Goal: Task Accomplishment & Management: Manage account settings

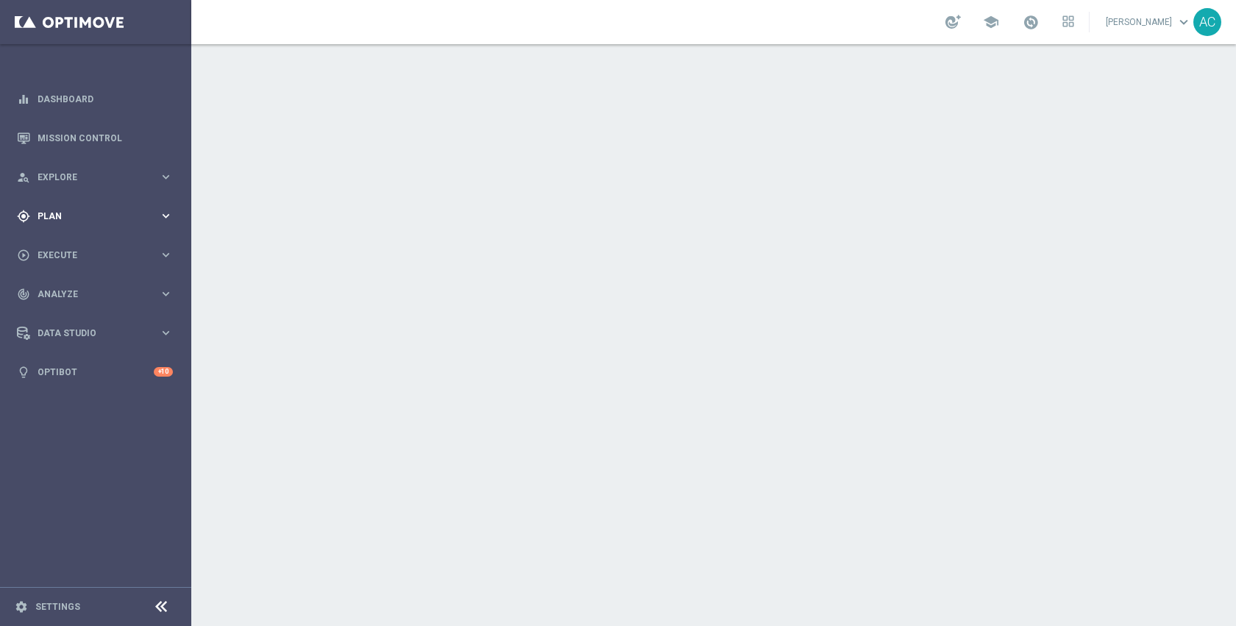
click at [90, 224] on div "gps_fixed Plan keyboard_arrow_right" at bounding box center [95, 215] width 190 height 39
click at [80, 245] on div "play_circle_outline Execute keyboard_arrow_right" at bounding box center [95, 254] width 190 height 39
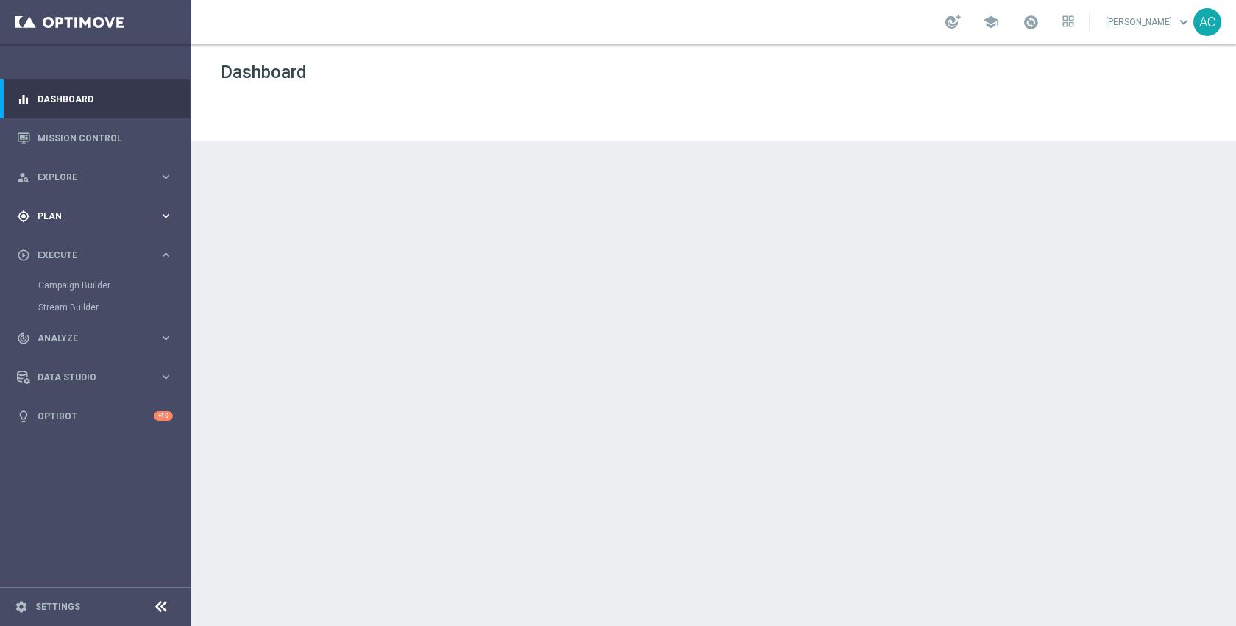
click at [68, 218] on span "Plan" at bounding box center [98, 216] width 121 height 9
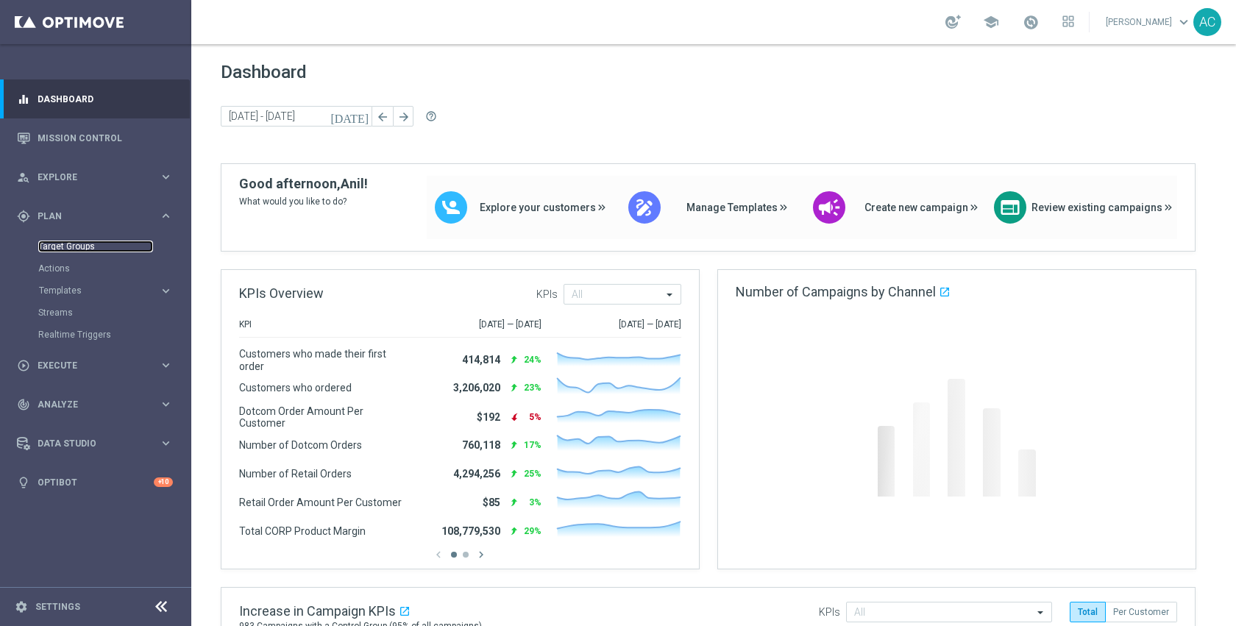
click at [74, 241] on link "Target Groups" at bounding box center [95, 247] width 115 height 12
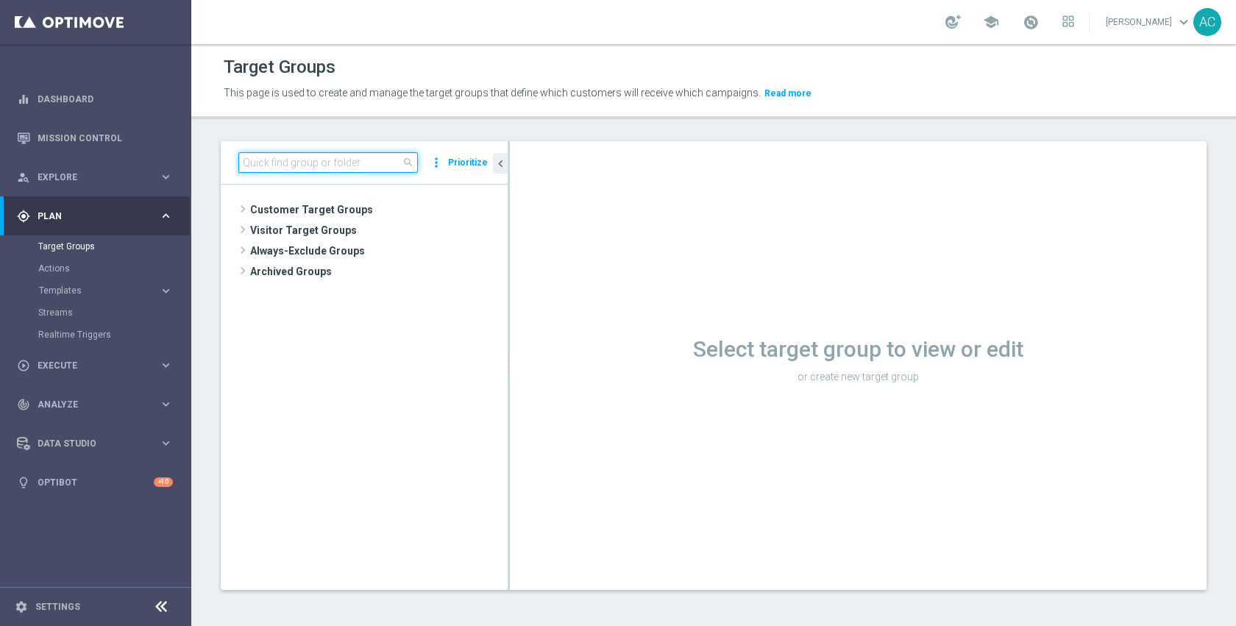
click at [354, 162] on input at bounding box center [328, 162] width 180 height 21
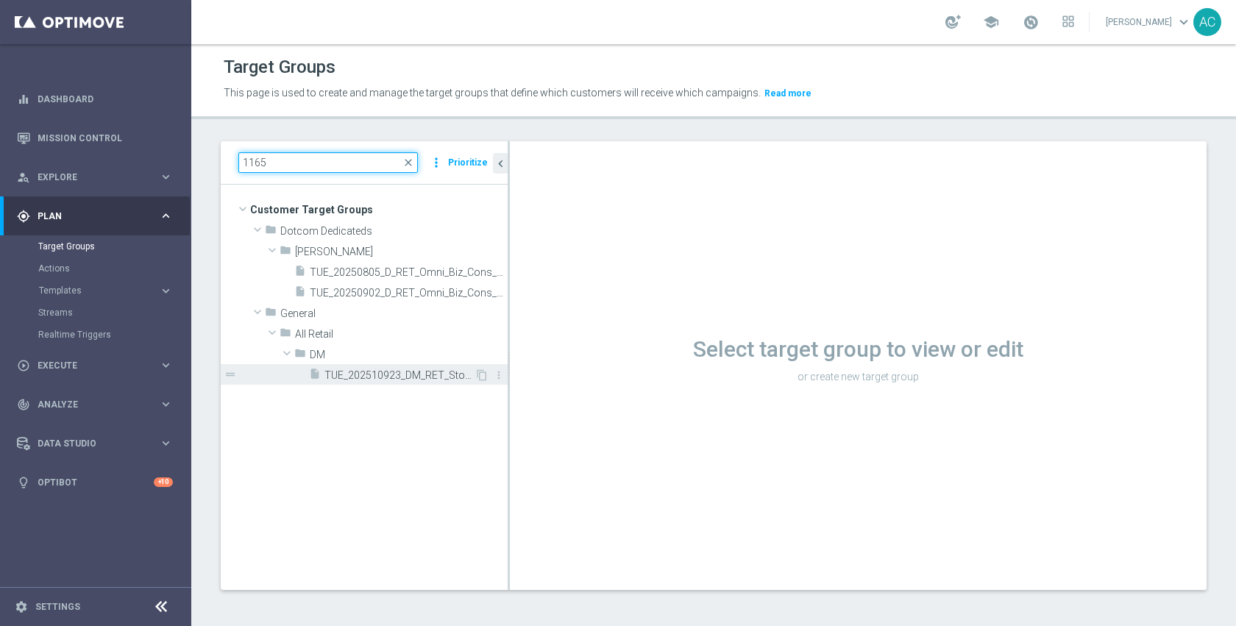
type input "1165"
click at [386, 374] on span "TUE_202510923_DM_RET_StoreClosing_1165" at bounding box center [399, 375] width 150 height 13
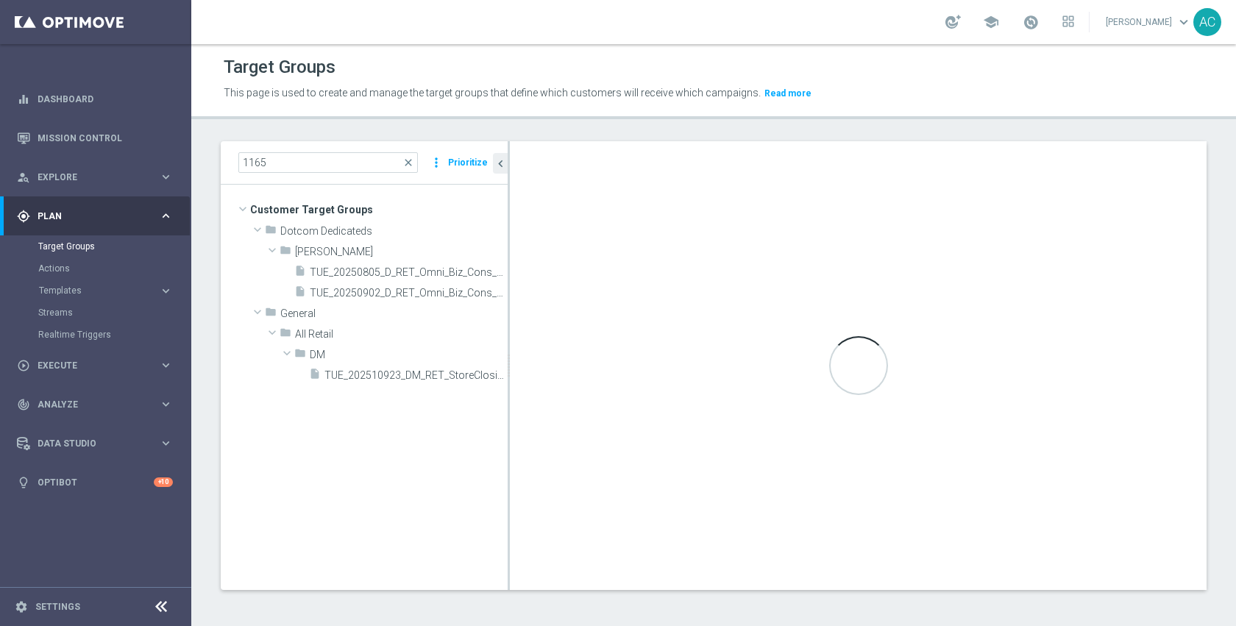
click at [1005, 422] on div "Loading..." at bounding box center [858, 365] width 697 height 449
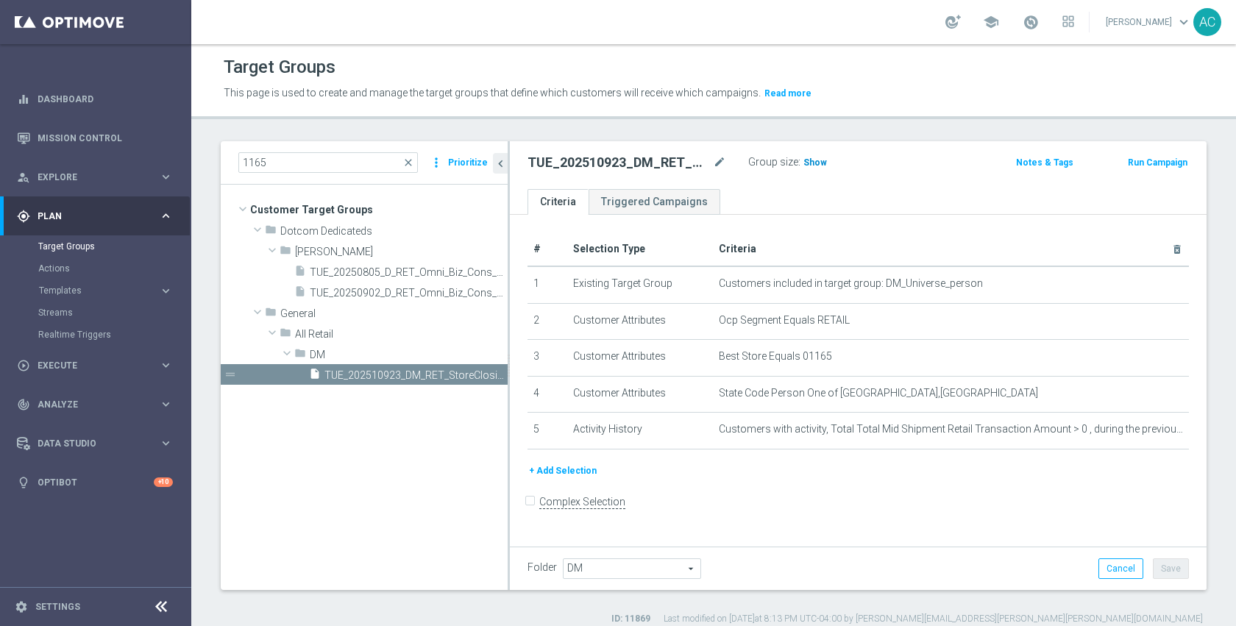
click at [819, 160] on span "Show" at bounding box center [815, 162] width 24 height 10
click at [760, 503] on form "Complex Selection Invalid Expression" at bounding box center [857, 517] width 661 height 54
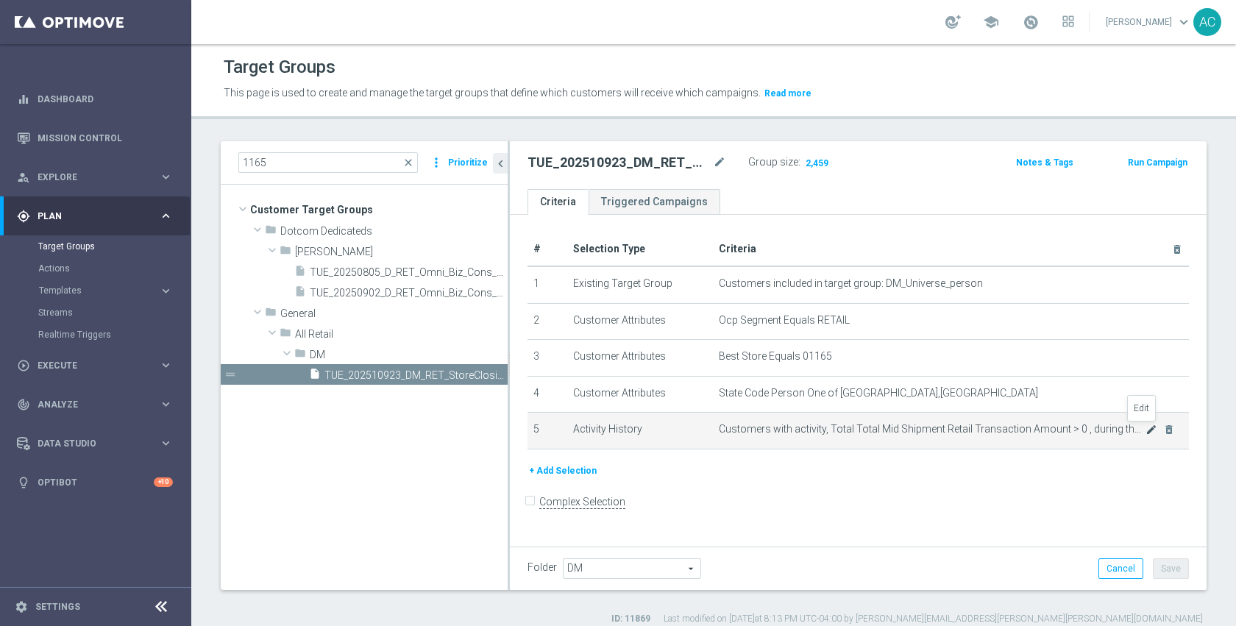
click at [1145, 429] on icon "mode_edit" at bounding box center [1151, 430] width 12 height 12
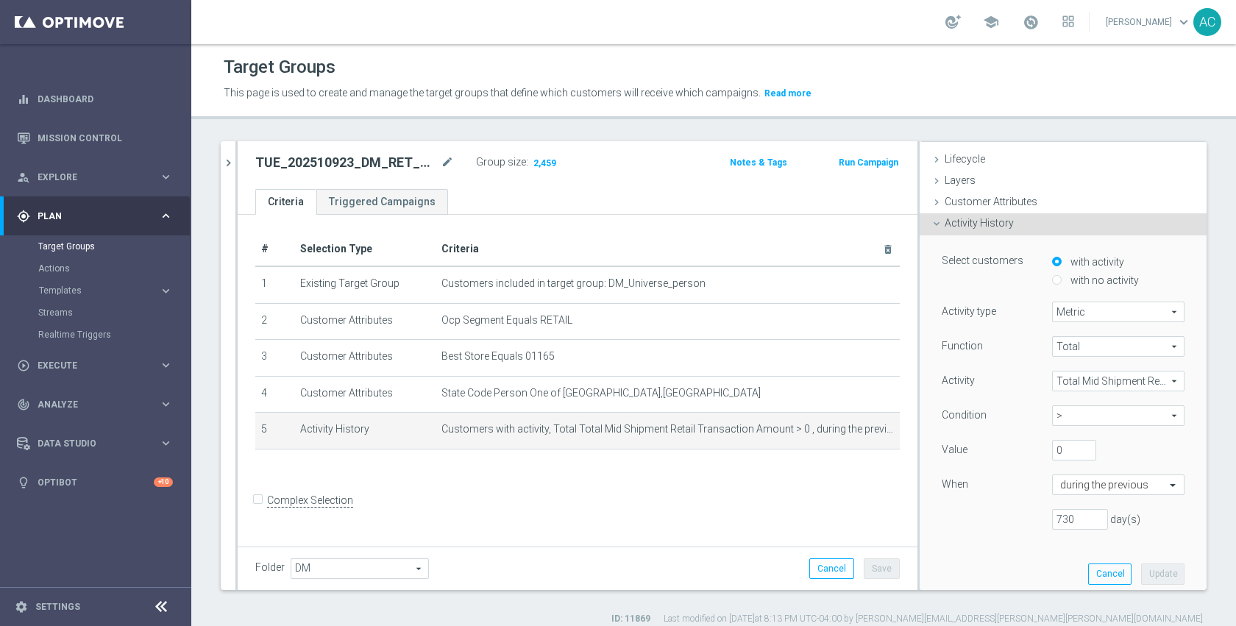
scroll to position [32, 0]
click at [1052, 444] on input "0" at bounding box center [1074, 446] width 44 height 21
type input "1"
type input "50"
click at [1141, 577] on button "Update" at bounding box center [1162, 569] width 43 height 21
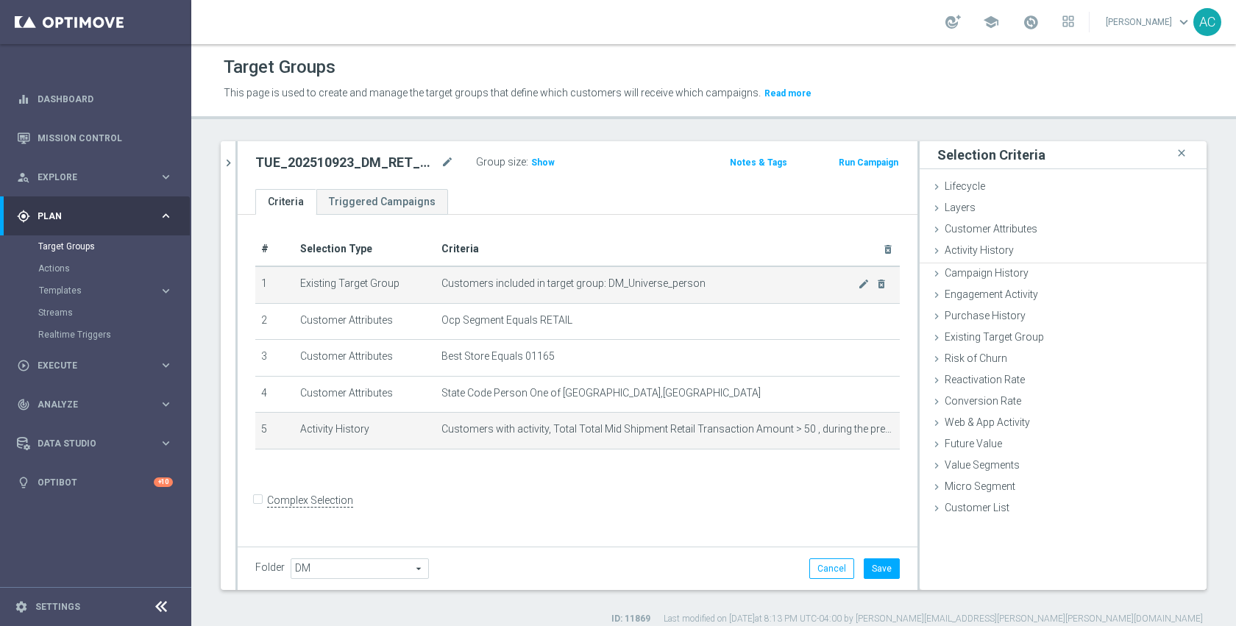
scroll to position [0, 0]
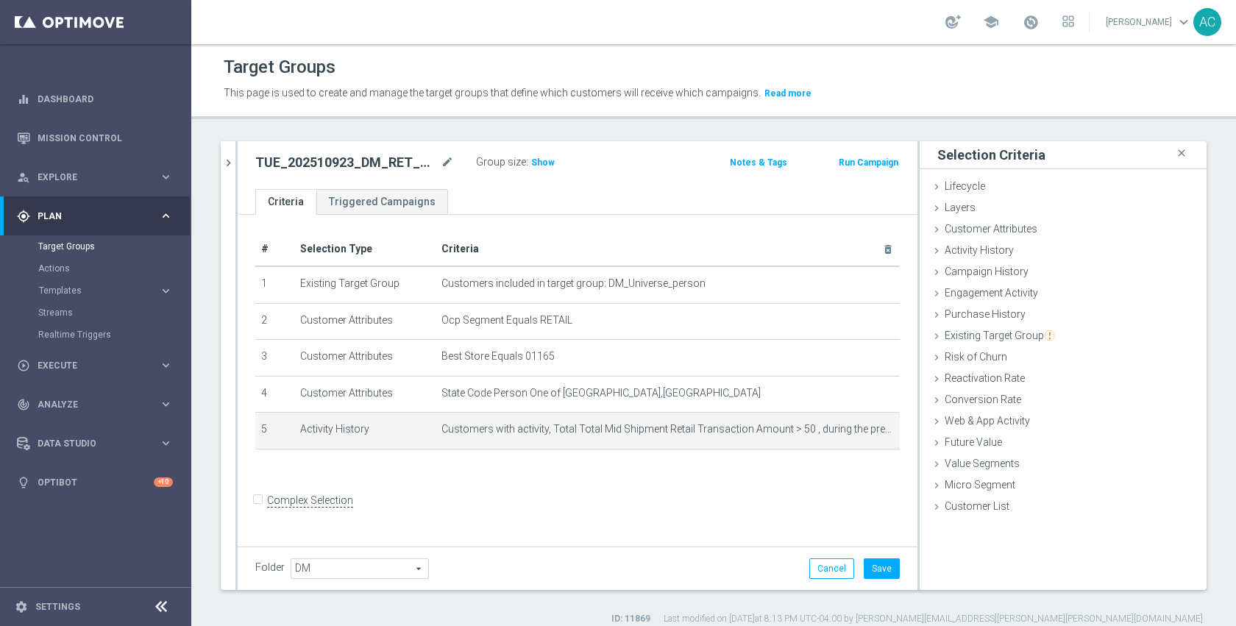
click at [540, 166] on span "Show" at bounding box center [543, 162] width 24 height 10
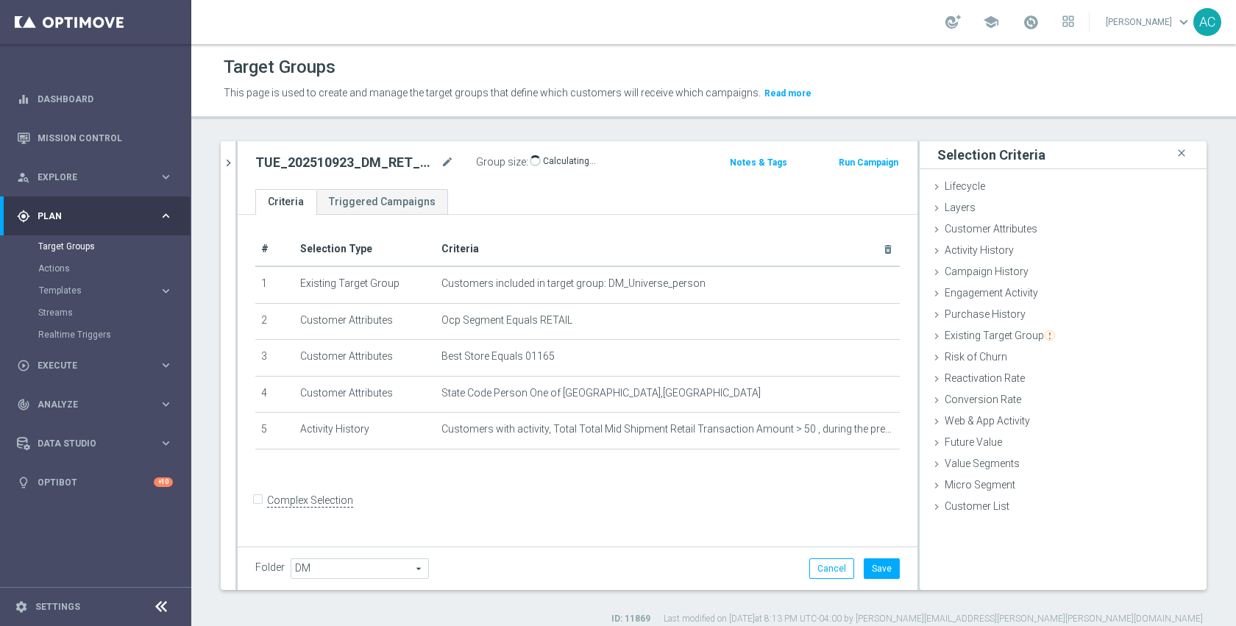
click at [656, 174] on div "TUE_202510923_DM_RET_StoreClosing_1165 mode_edit Group size : Show Calculating……" at bounding box center [578, 165] width 680 height 48
click at [878, 575] on button "Save" at bounding box center [882, 568] width 36 height 21
click at [714, 493] on div "# Selection Type Criteria delete_forever 1 Existing Target Group Customers incl…" at bounding box center [578, 379] width 680 height 328
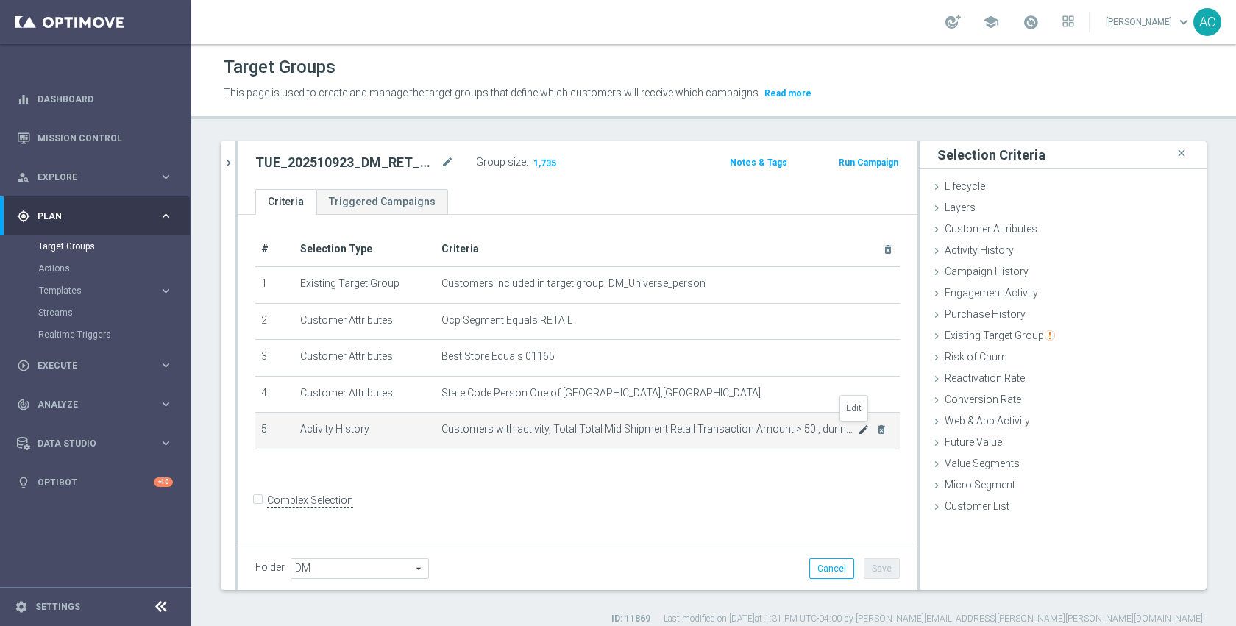
click at [858, 431] on icon "mode_edit" at bounding box center [864, 430] width 12 height 12
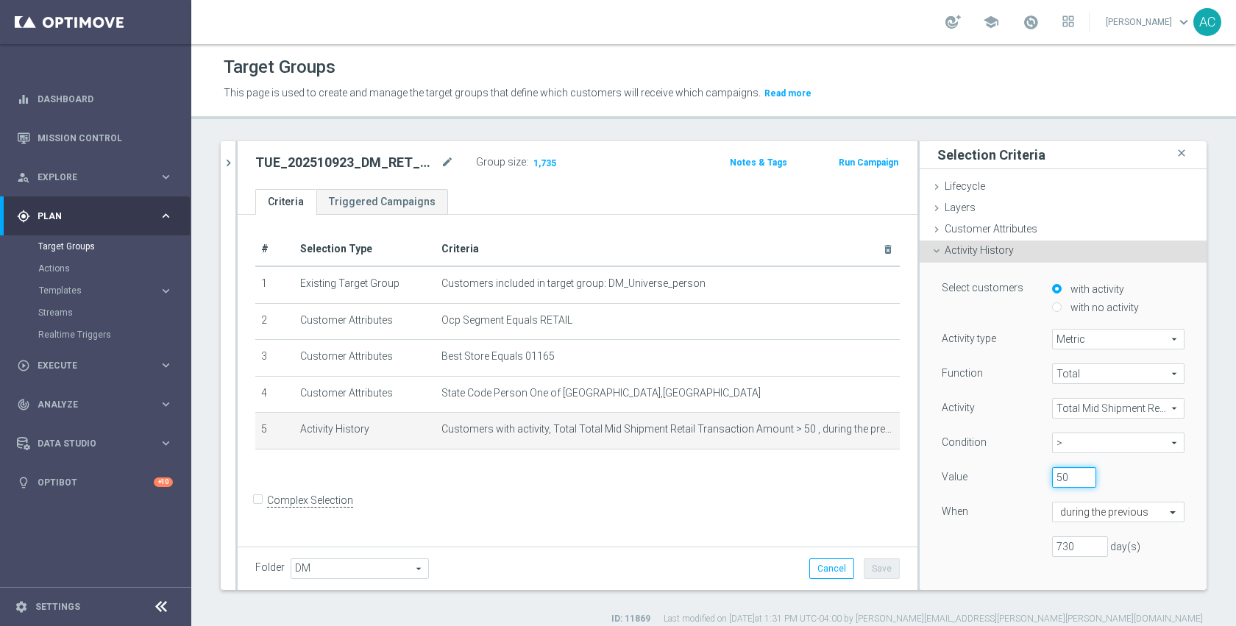
click at [1052, 480] on input "50" at bounding box center [1074, 477] width 44 height 21
type input "60"
click at [960, 507] on div "When" at bounding box center [986, 514] width 110 height 24
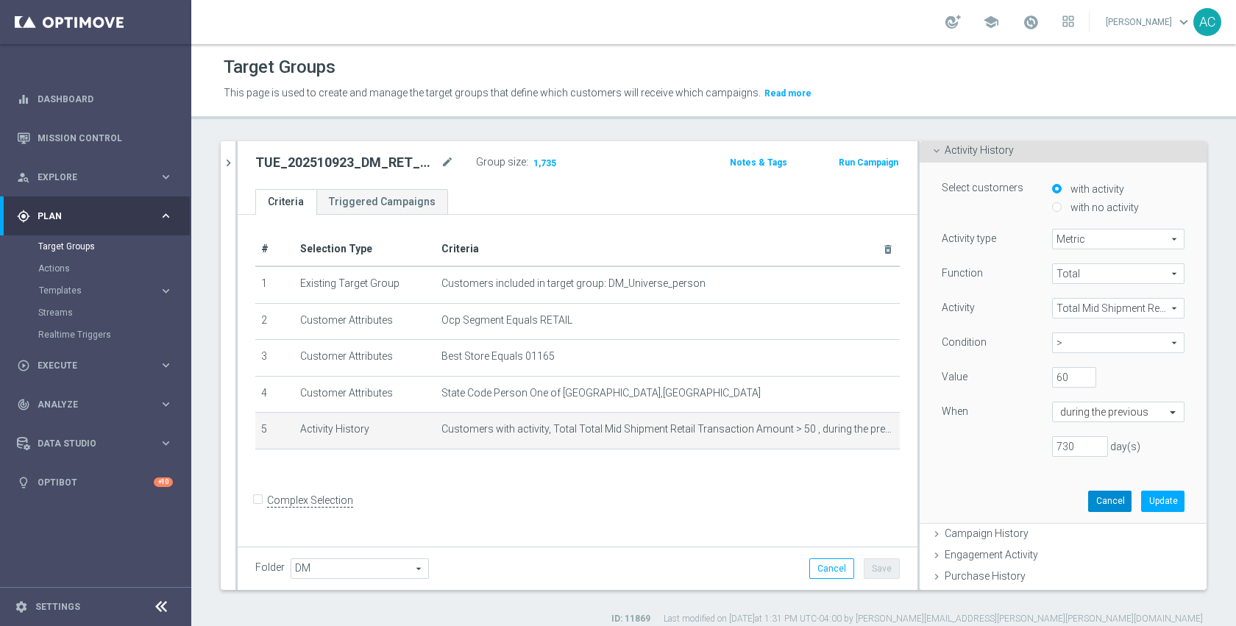
scroll to position [108, 0]
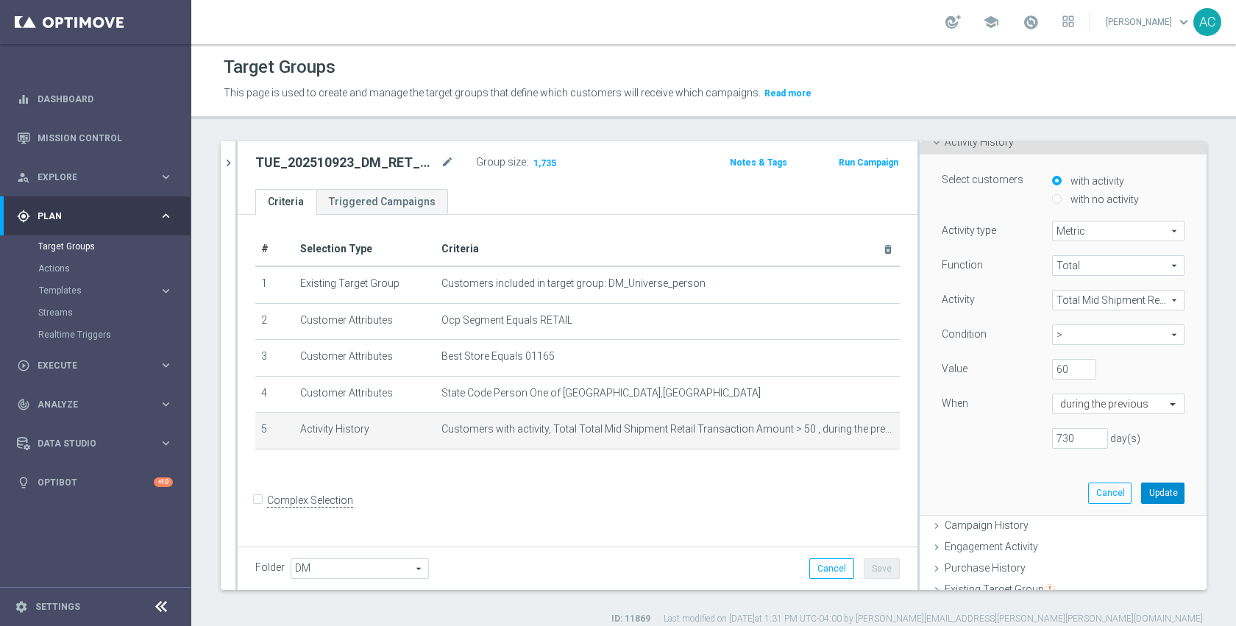
click at [1141, 489] on button "Update" at bounding box center [1162, 493] width 43 height 21
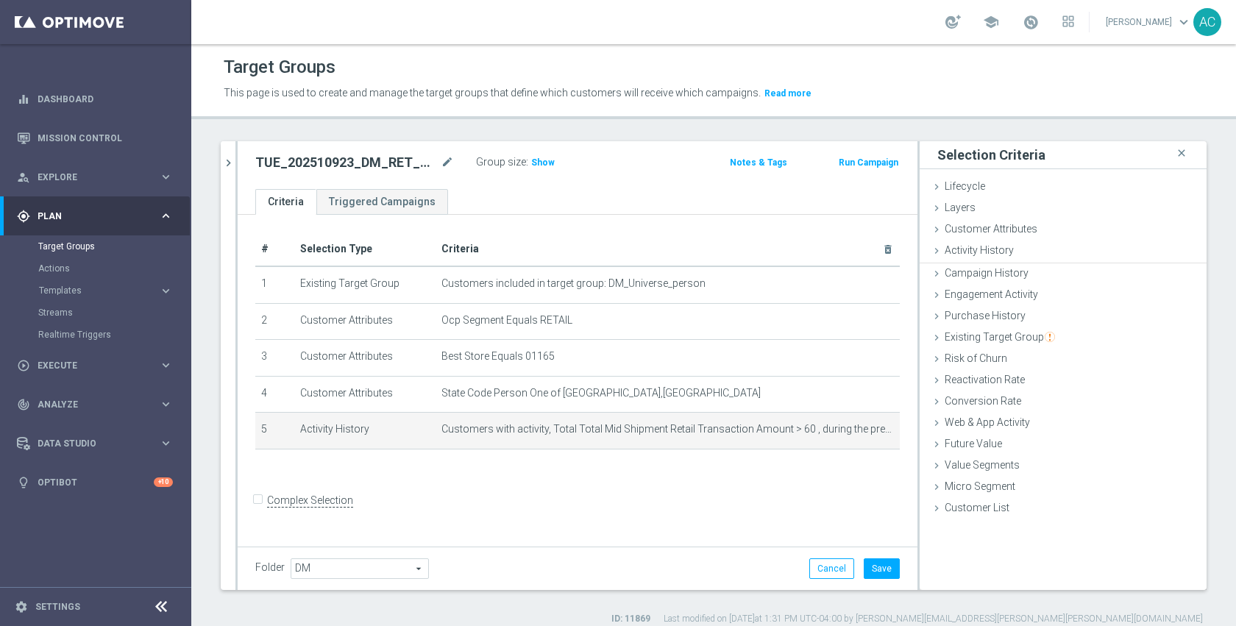
scroll to position [0, 0]
click at [550, 164] on span "Show" at bounding box center [543, 162] width 24 height 10
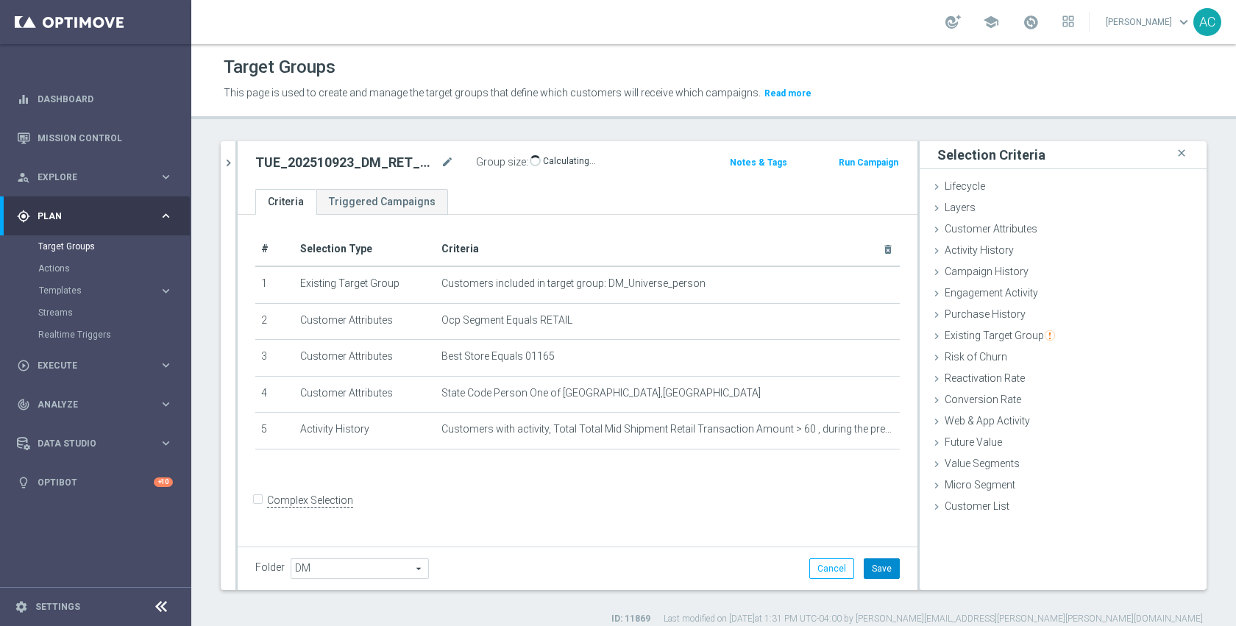
click at [875, 563] on button "Save" at bounding box center [882, 568] width 36 height 21
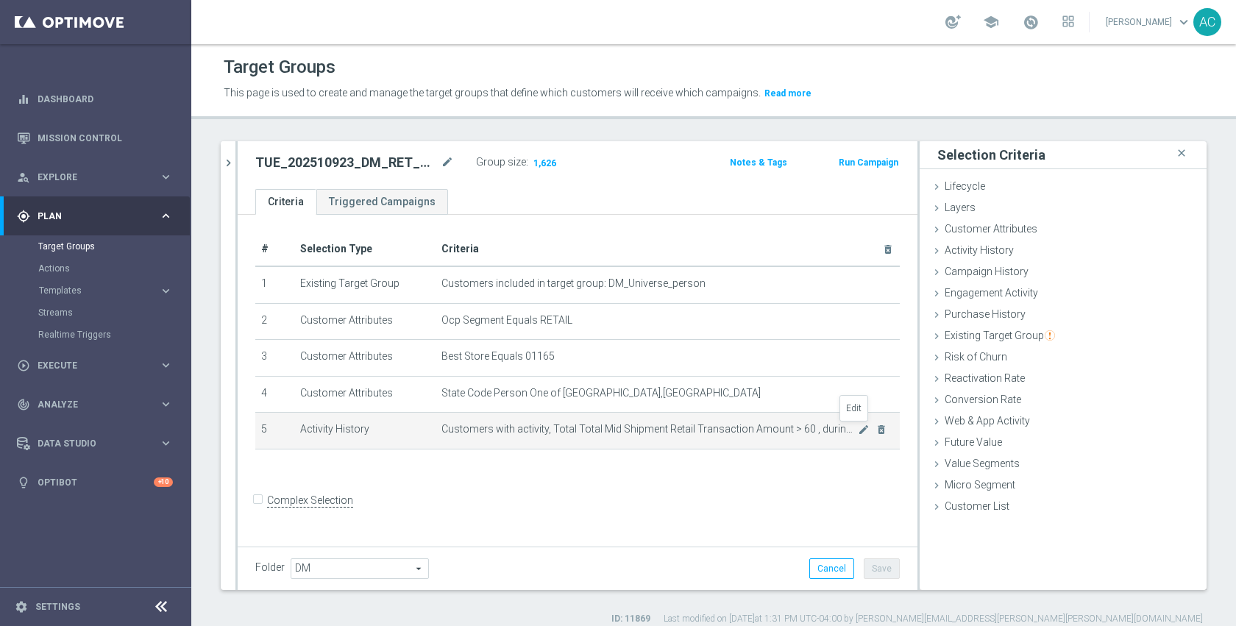
click at [858, 427] on icon "mode_edit" at bounding box center [864, 430] width 12 height 12
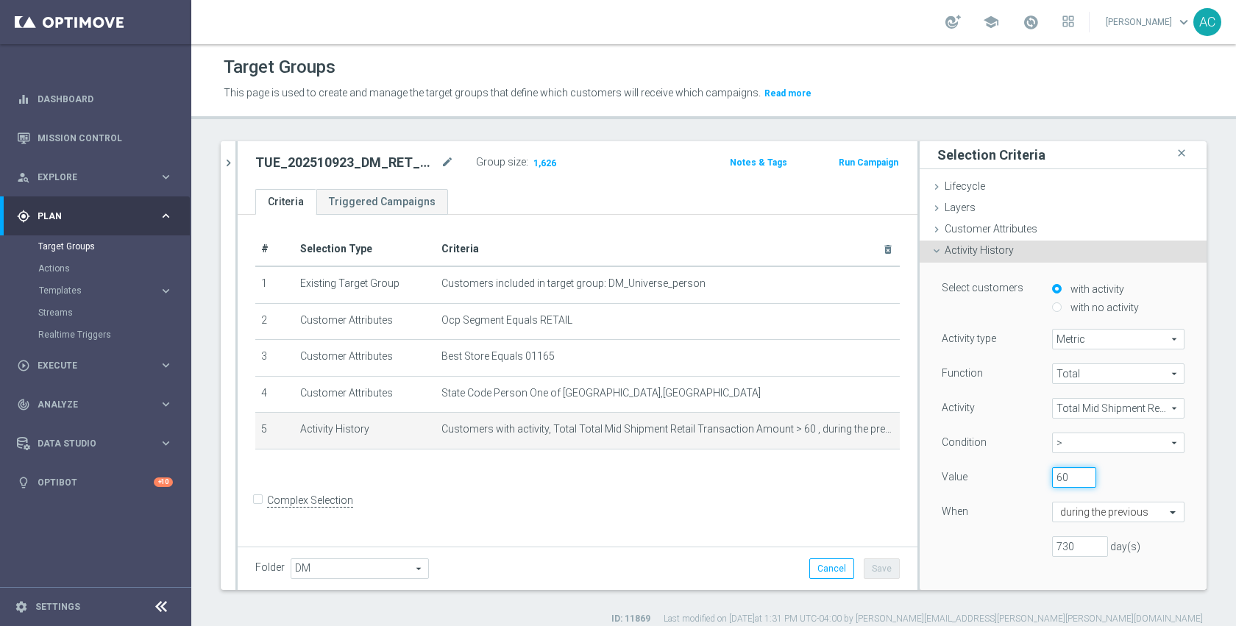
click at [1052, 481] on input "60" at bounding box center [1074, 477] width 44 height 21
type input "70"
click at [985, 486] on div "Value" at bounding box center [986, 479] width 110 height 24
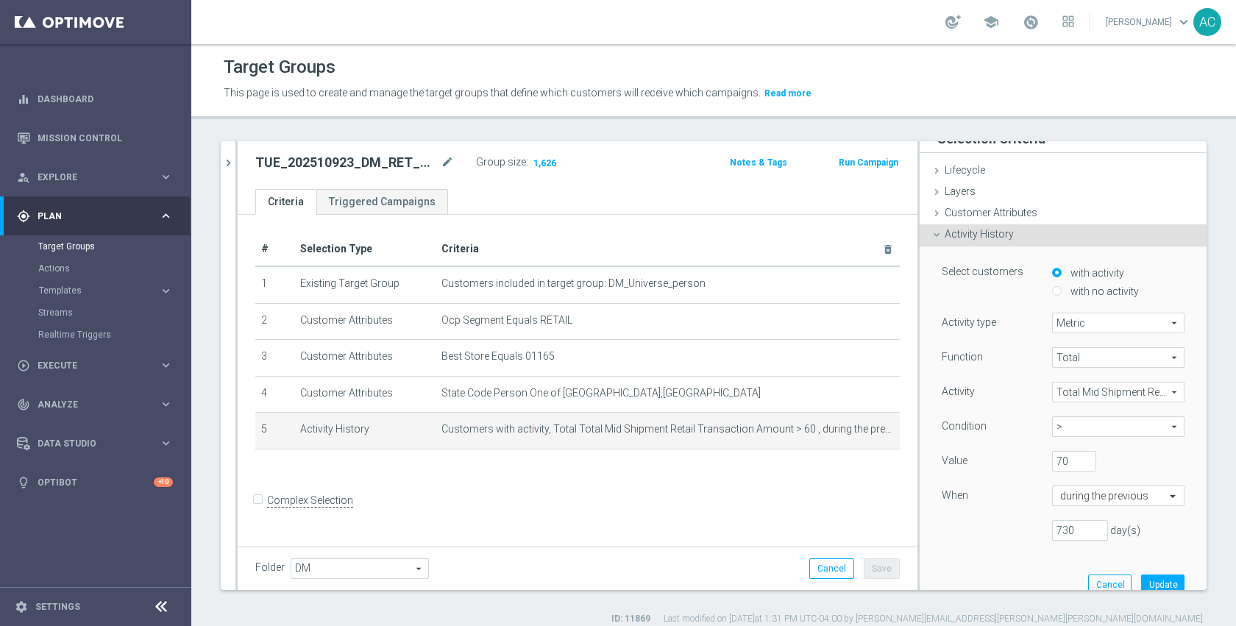
scroll to position [32, 0]
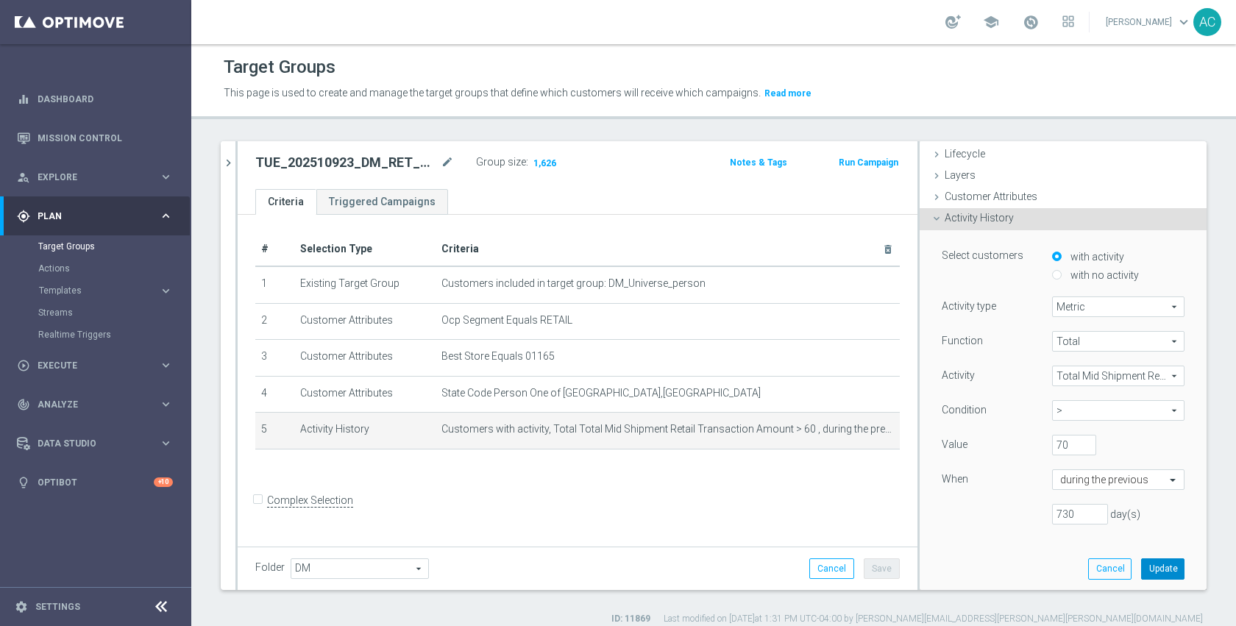
click at [1141, 566] on button "Update" at bounding box center [1162, 568] width 43 height 21
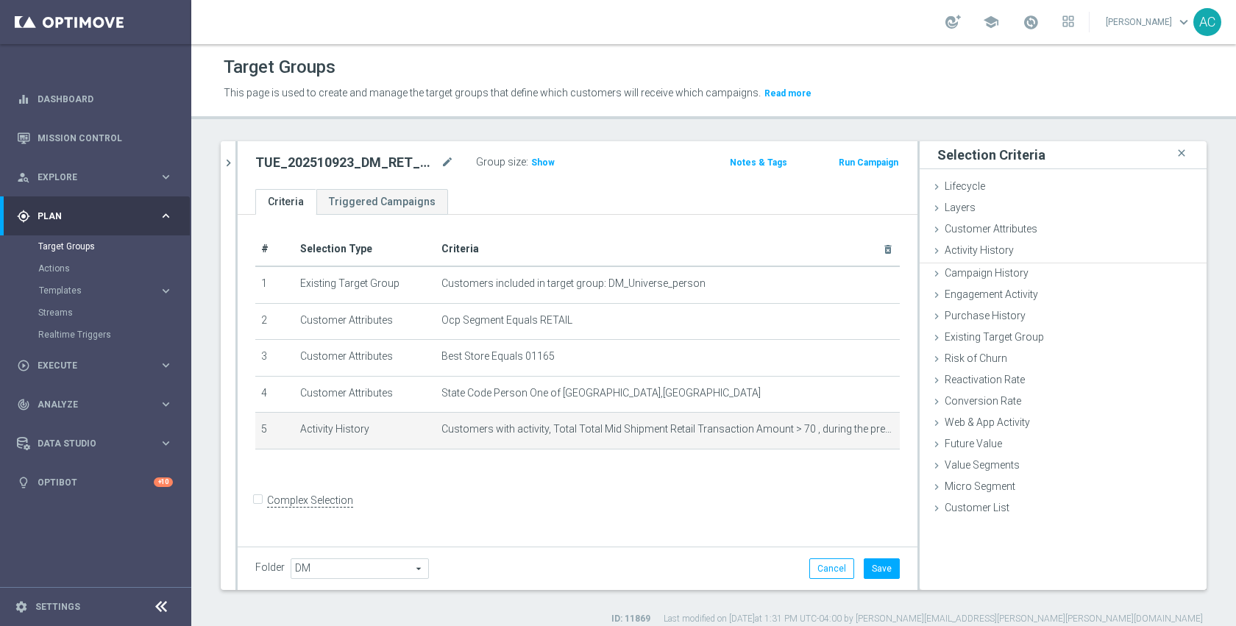
scroll to position [0, 0]
click at [548, 162] on span "Show" at bounding box center [543, 162] width 24 height 10
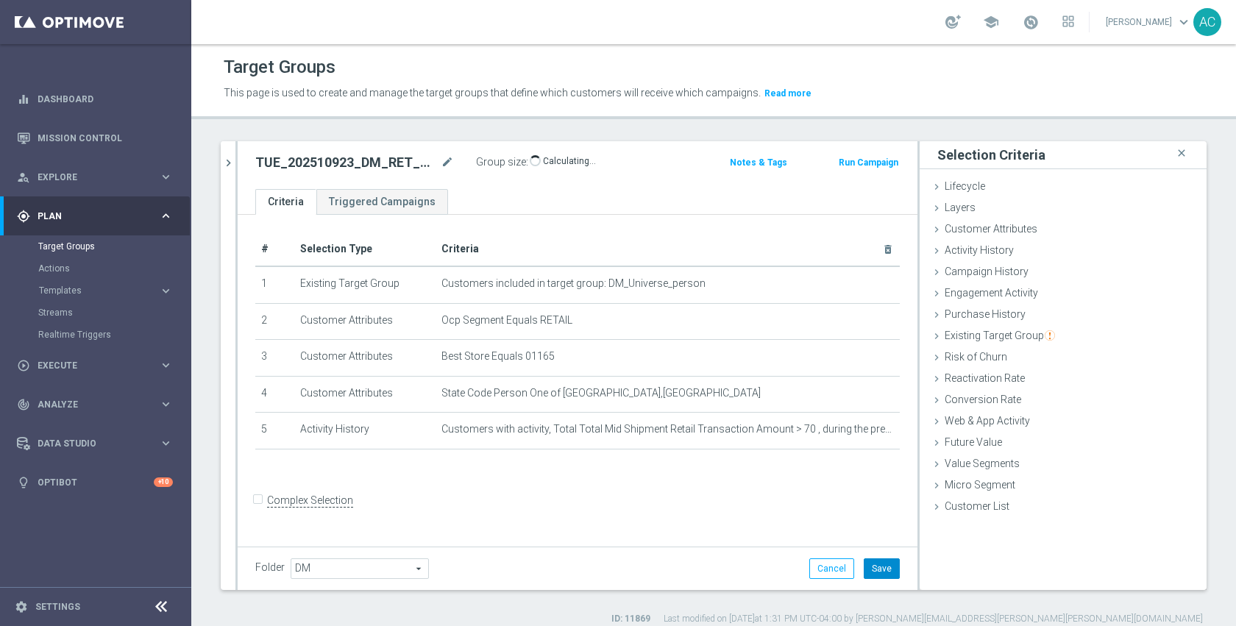
click at [872, 563] on button "Save" at bounding box center [882, 568] width 36 height 21
click at [796, 510] on form "Complex Selection Invalid Expression" at bounding box center [577, 516] width 644 height 54
click at [548, 165] on span "1,545" at bounding box center [545, 164] width 26 height 14
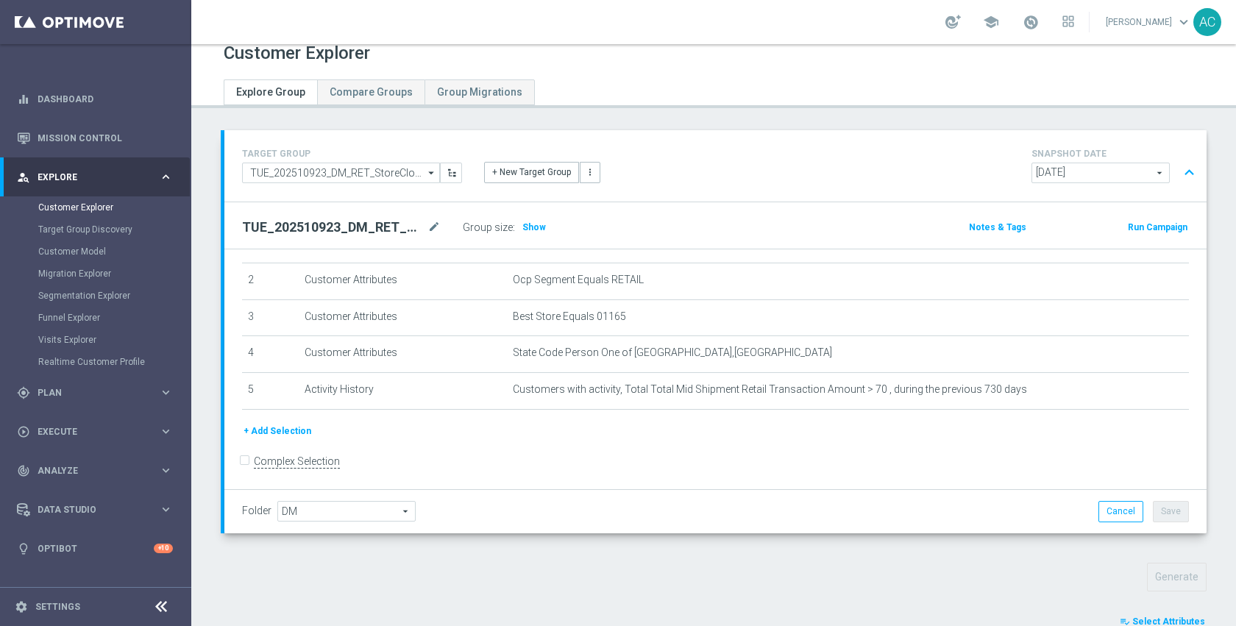
scroll to position [437, 0]
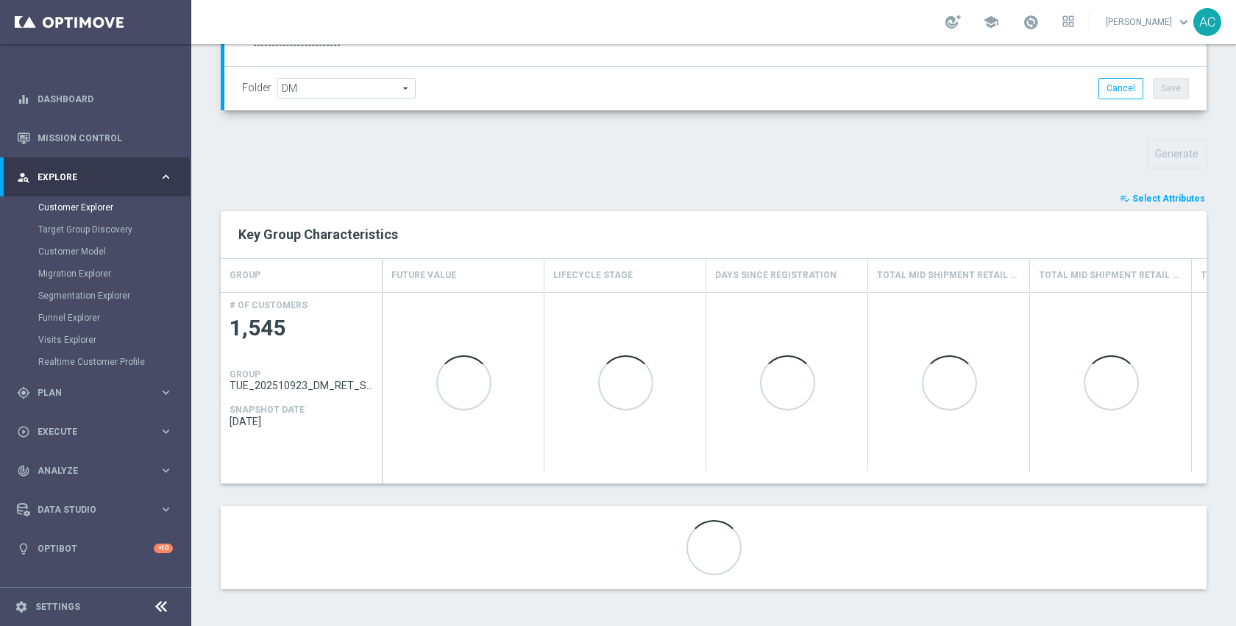
click at [1158, 203] on button "playlist_add_check Select Attributes" at bounding box center [1162, 199] width 88 height 16
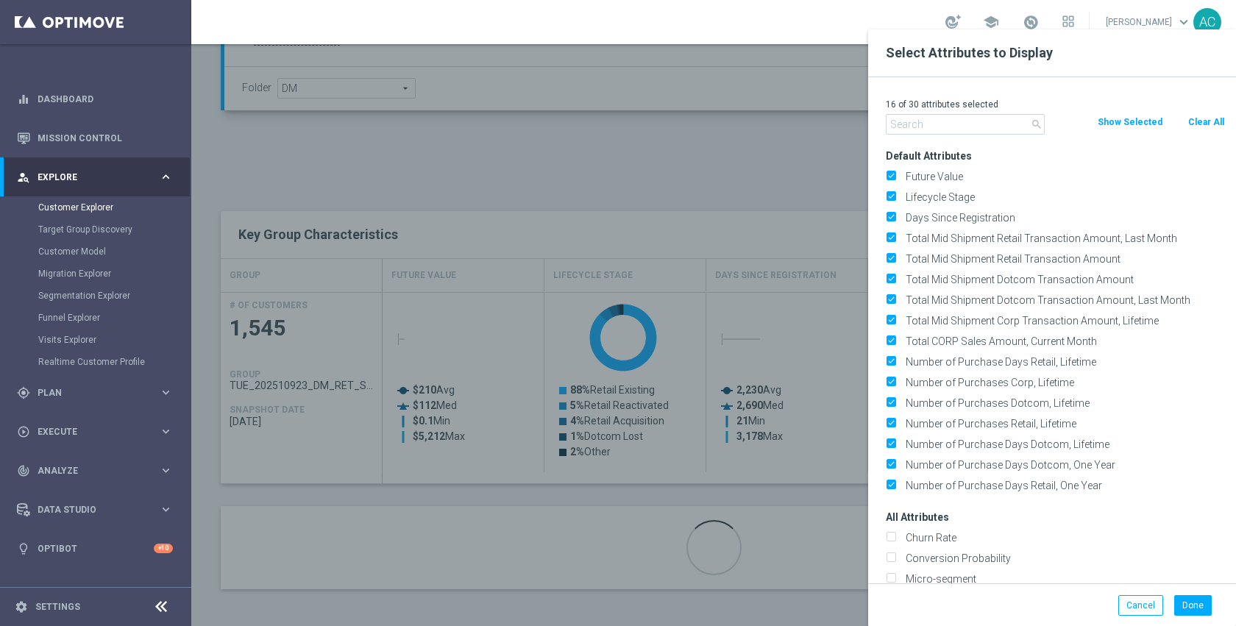
click at [1205, 127] on button "Clear All" at bounding box center [1206, 122] width 39 height 16
checkbox input "false"
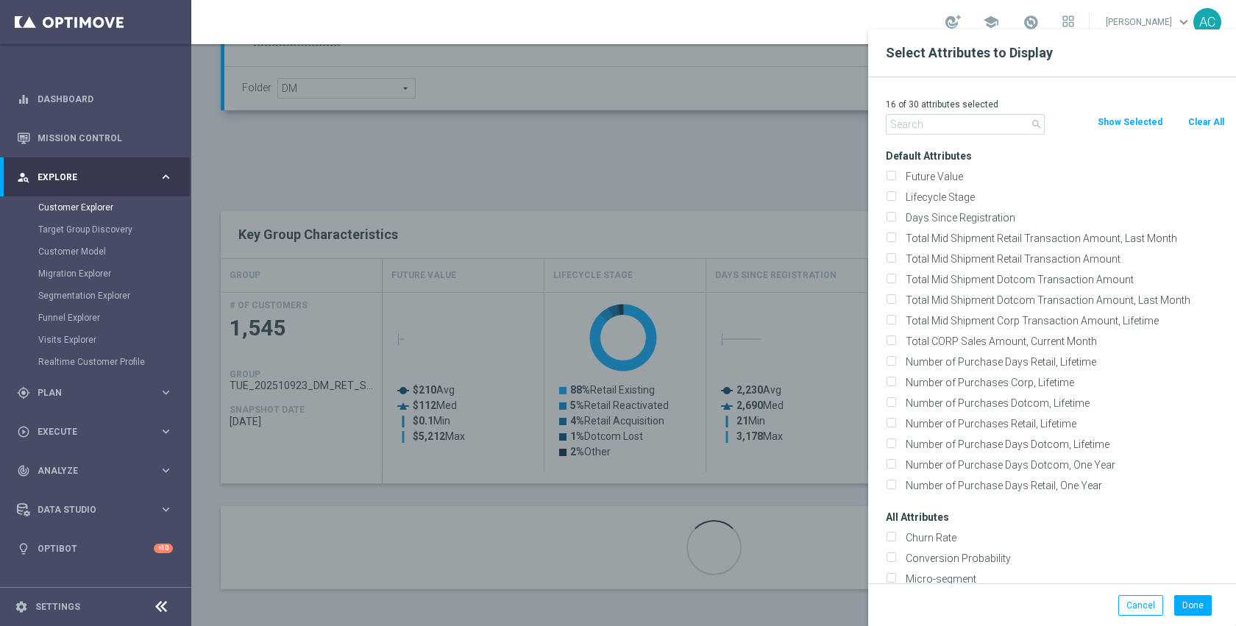
checkbox input "false"
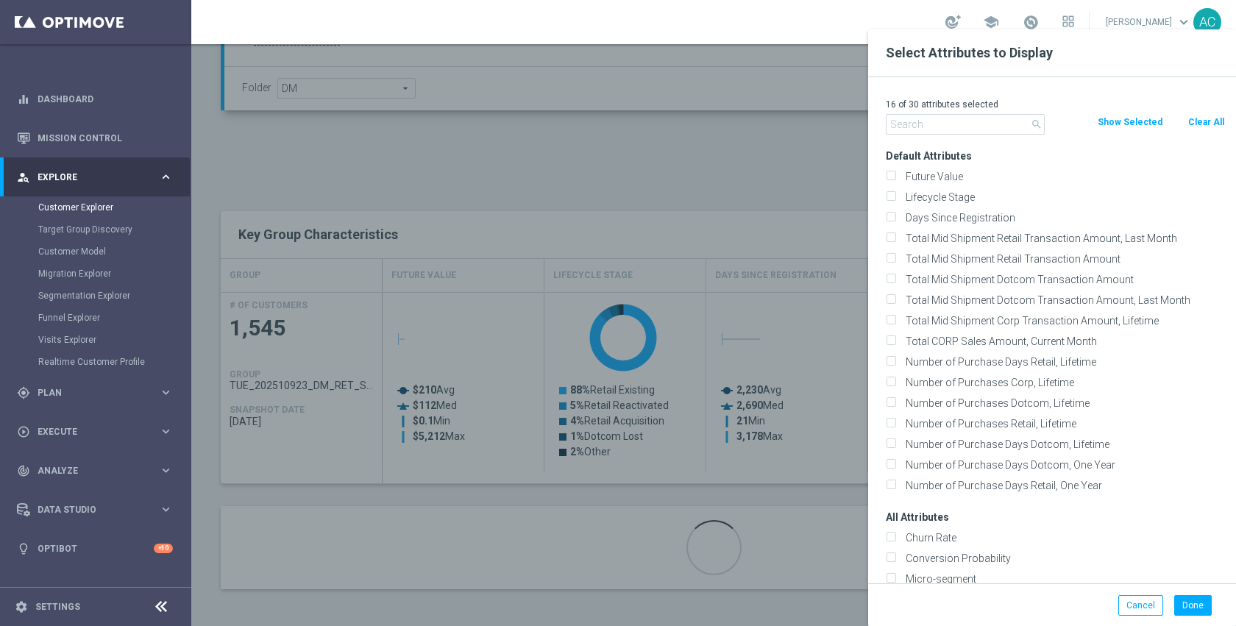
checkbox input "false"
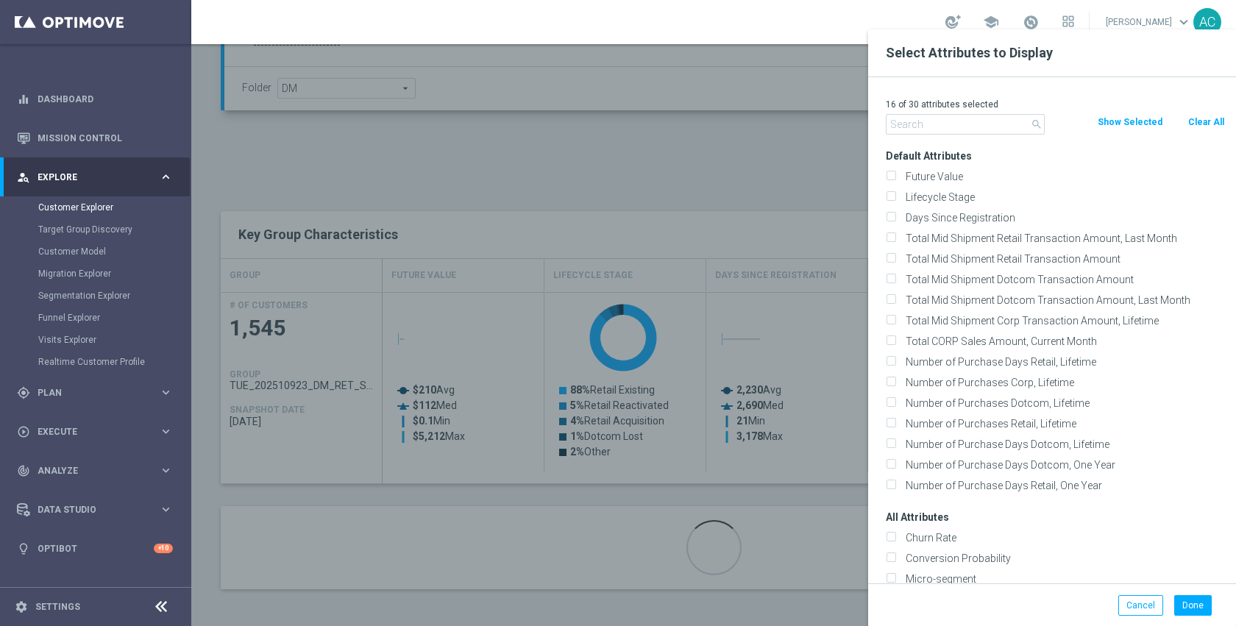
checkbox input "false"
click at [939, 114] on input "text" at bounding box center [965, 124] width 159 height 21
click at [713, 150] on div at bounding box center [809, 342] width 1236 height 626
click at [1146, 614] on button "Cancel" at bounding box center [1140, 605] width 45 height 21
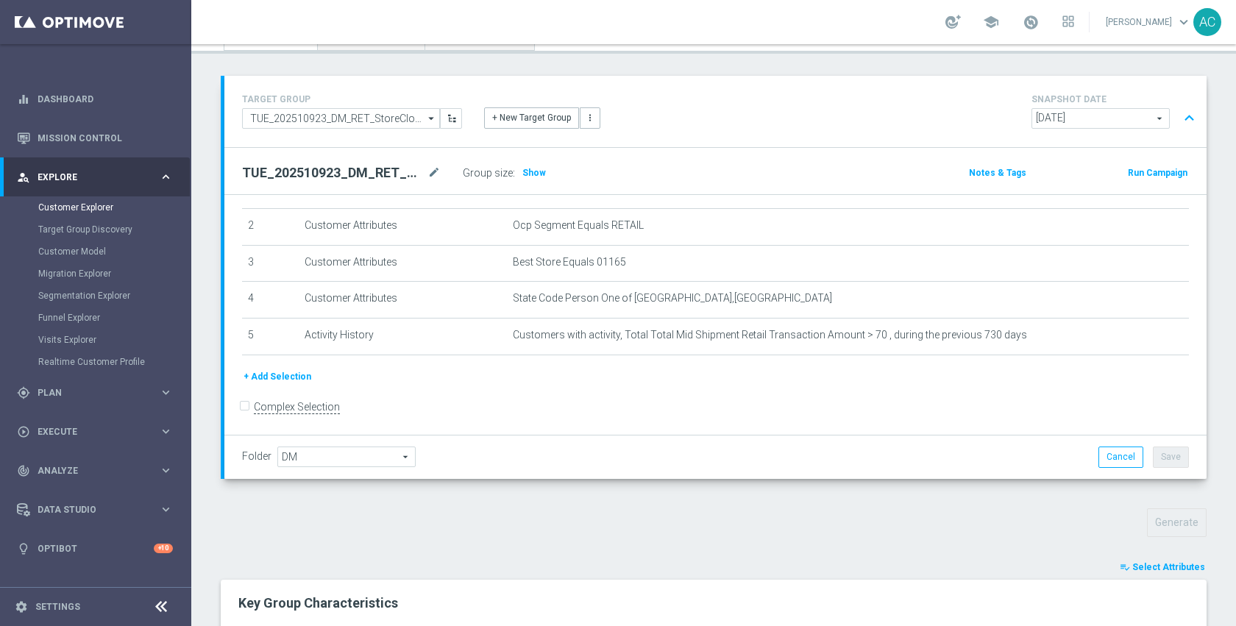
scroll to position [0, 0]
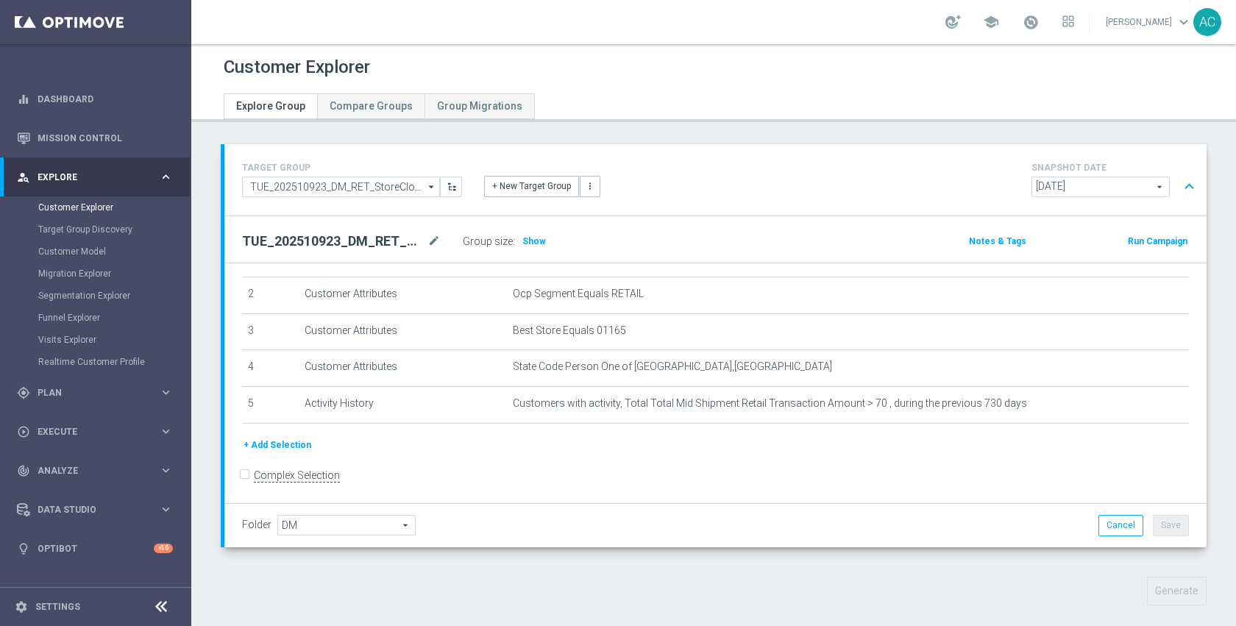
click at [1140, 232] on div "Run Campaign" at bounding box center [1120, 240] width 140 height 18
click at [1137, 244] on button "Run Campaign" at bounding box center [1157, 241] width 63 height 16
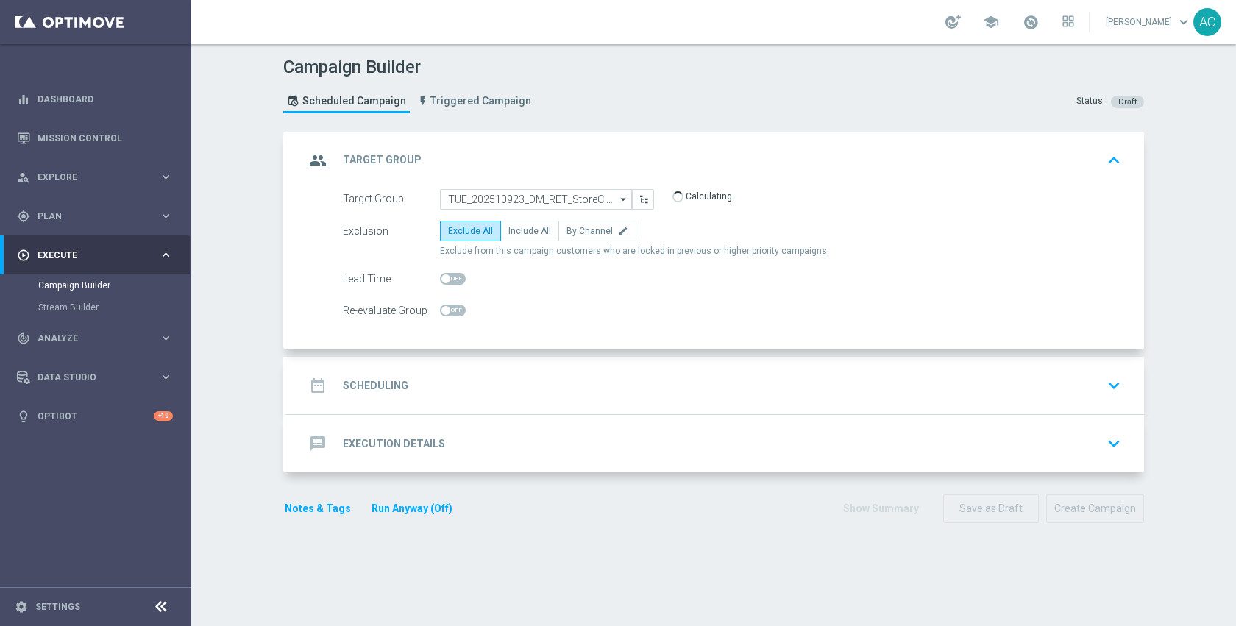
click at [519, 237] on label "Include All" at bounding box center [529, 231] width 59 height 21
click at [518, 237] on input "Include All" at bounding box center [513, 234] width 10 height 10
radio input "true"
click at [551, 372] on div "date_range Scheduling keyboard_arrow_down" at bounding box center [716, 386] width 822 height 28
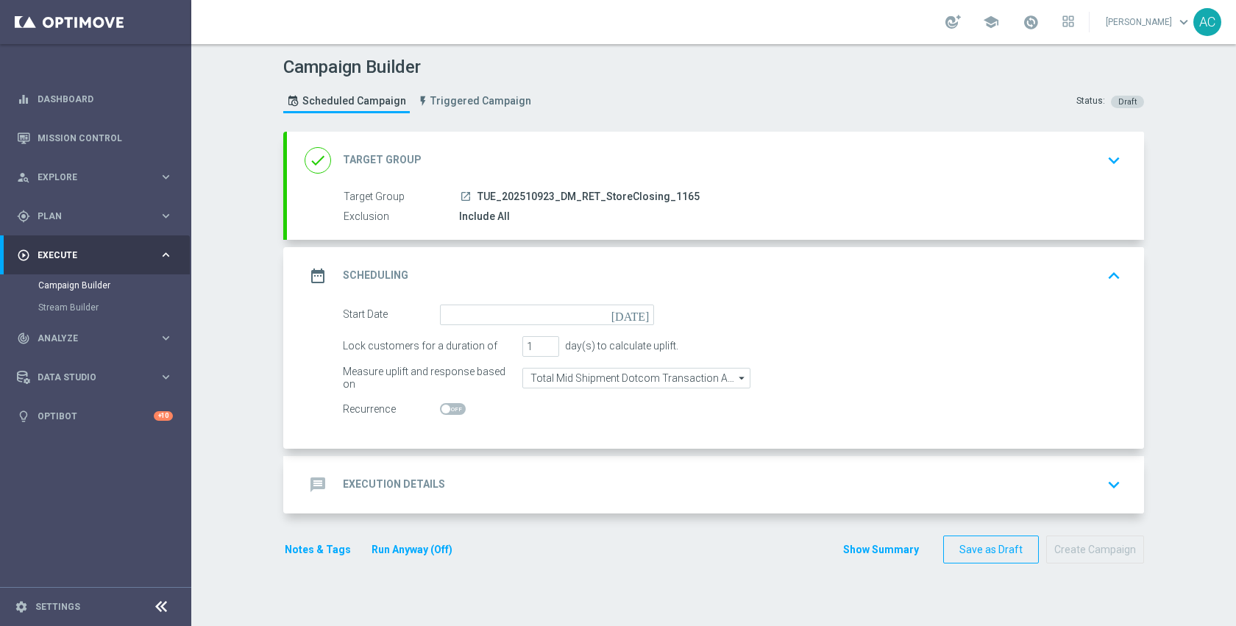
click at [633, 313] on icon "[DATE]" at bounding box center [632, 313] width 43 height 16
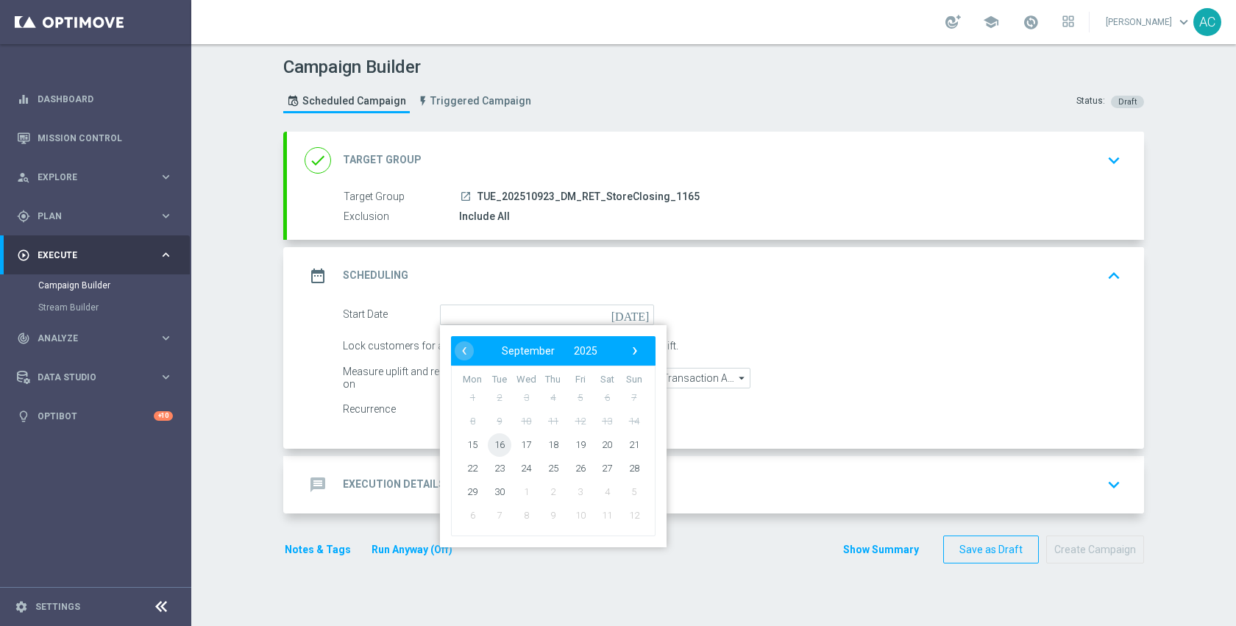
click at [497, 439] on span "16" at bounding box center [500, 445] width 24 height 24
type input "16 Sep 2025"
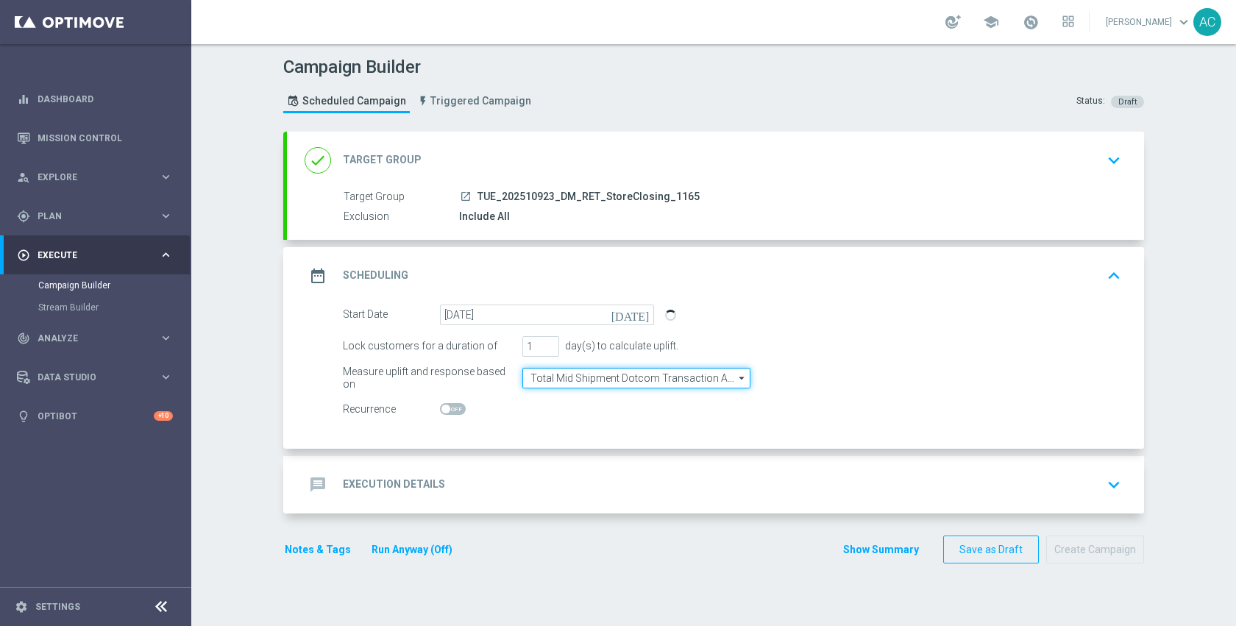
click at [615, 380] on input "Total Mid Shipment Dotcom Transaction Amount" at bounding box center [636, 378] width 228 height 21
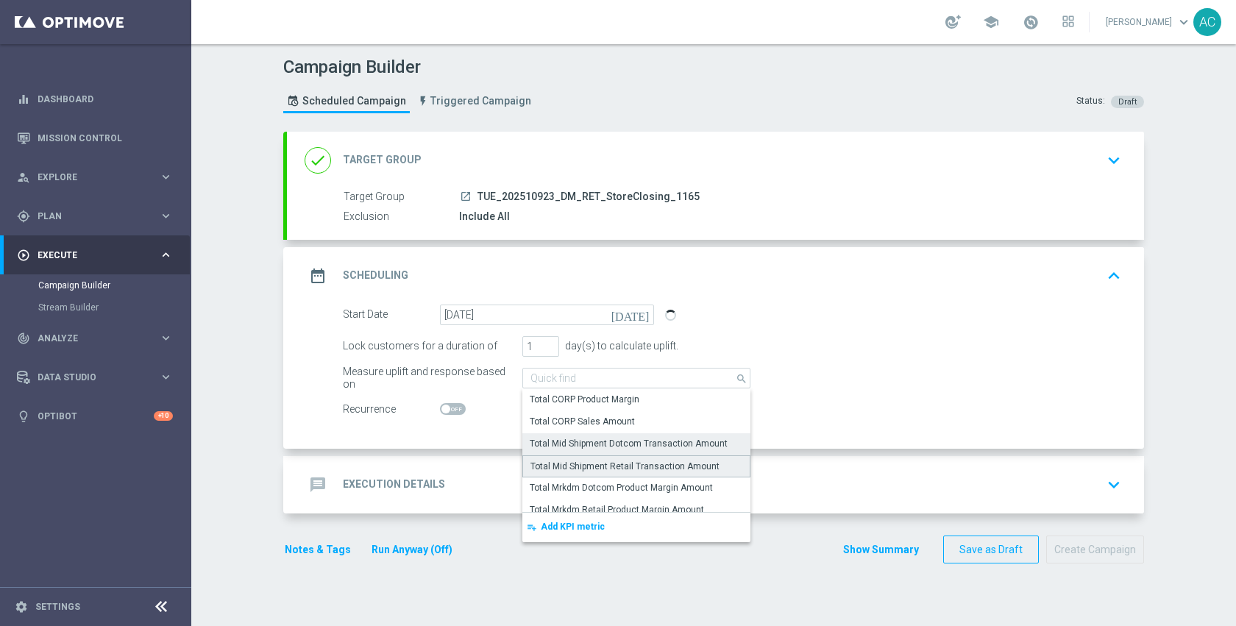
click at [622, 462] on div "Total Mid Shipment Retail Transaction Amount" at bounding box center [624, 466] width 189 height 13
type input "Total Mid Shipment Retail Transaction Amount"
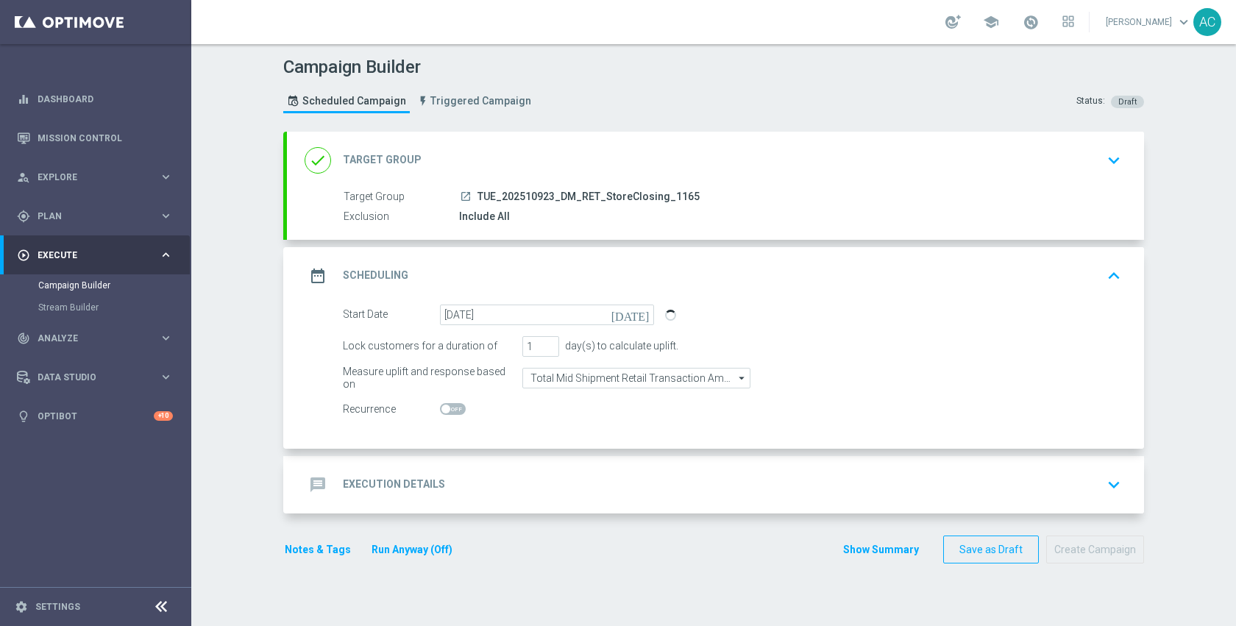
click at [530, 495] on div "message Execution Details keyboard_arrow_down" at bounding box center [716, 485] width 822 height 28
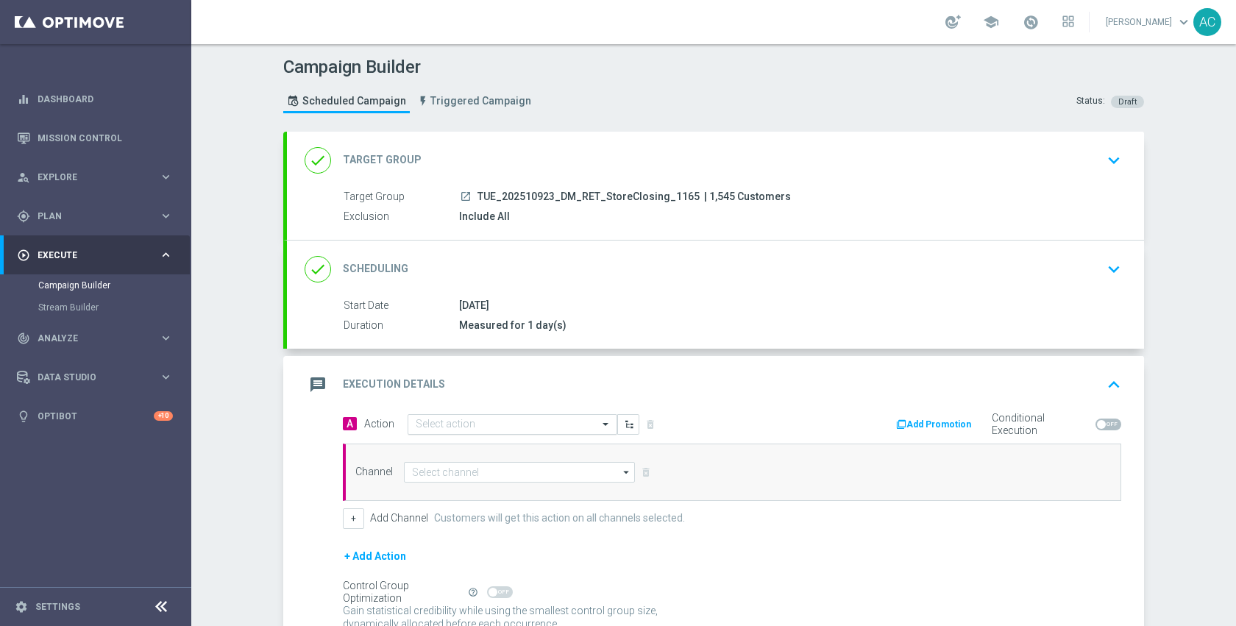
click at [514, 431] on div "Select action" at bounding box center [513, 424] width 210 height 21
type input "store"
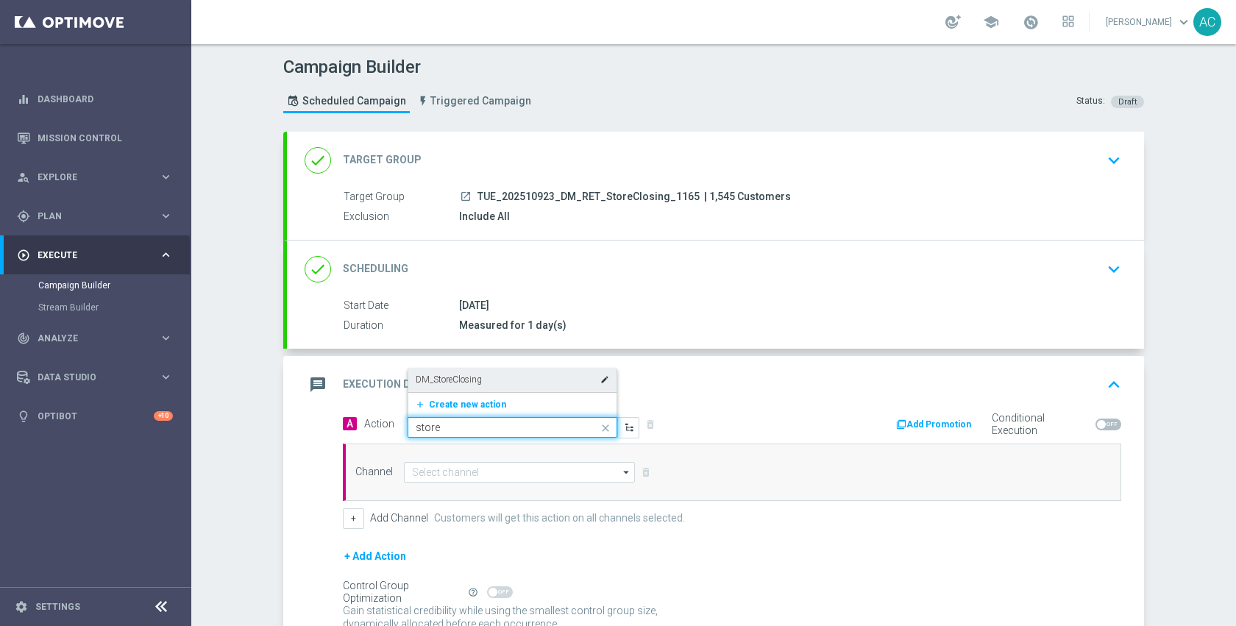
click at [497, 379] on div "DM_StoreClosing edit" at bounding box center [512, 380] width 193 height 24
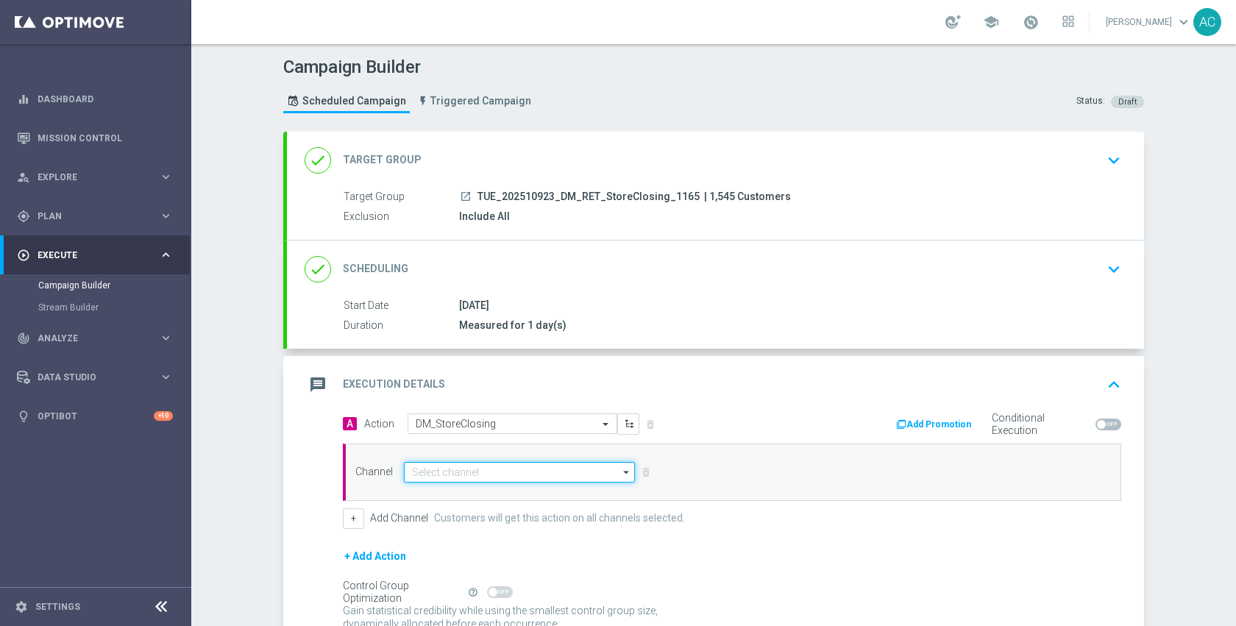
click at [490, 476] on input at bounding box center [519, 472] width 231 height 21
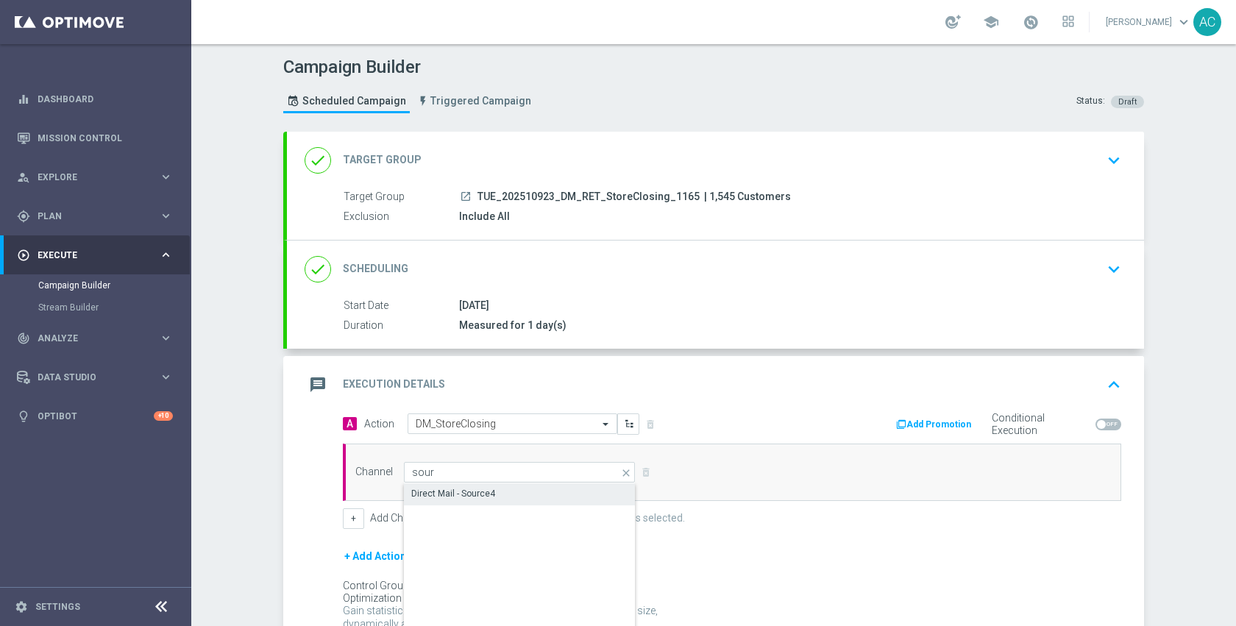
click at [491, 500] on div "Direct Mail - Source4" at bounding box center [520, 493] width 232 height 21
type input "Direct Mail - Source4"
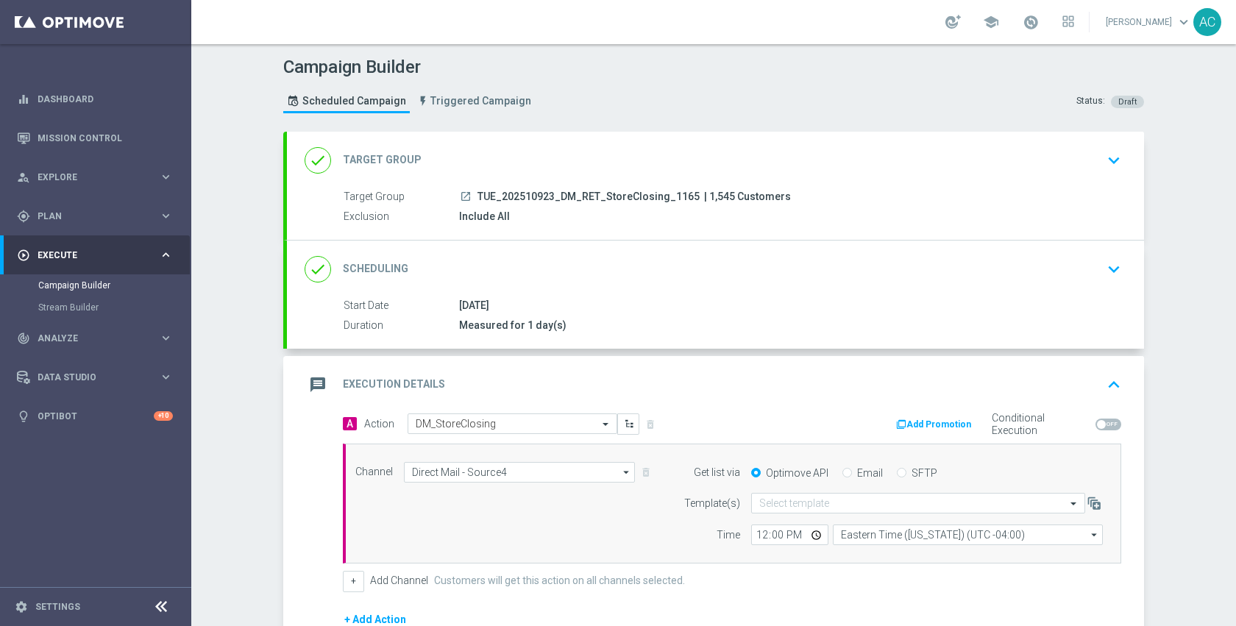
click at [1098, 419] on span at bounding box center [1108, 425] width 26 height 12
click at [1098, 419] on input "checkbox" at bounding box center [1108, 425] width 26 height 12
checkbox input "true"
click at [945, 418] on button "Add Promotion" at bounding box center [936, 424] width 82 height 16
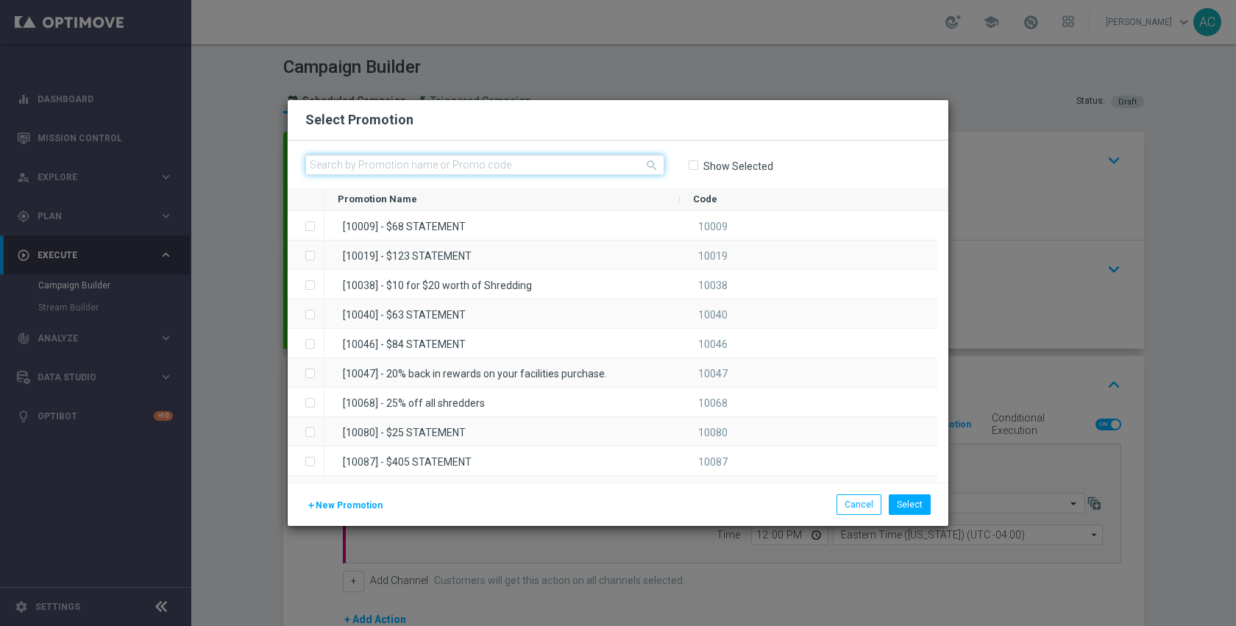
click at [578, 166] on input "text" at bounding box center [484, 164] width 359 height 21
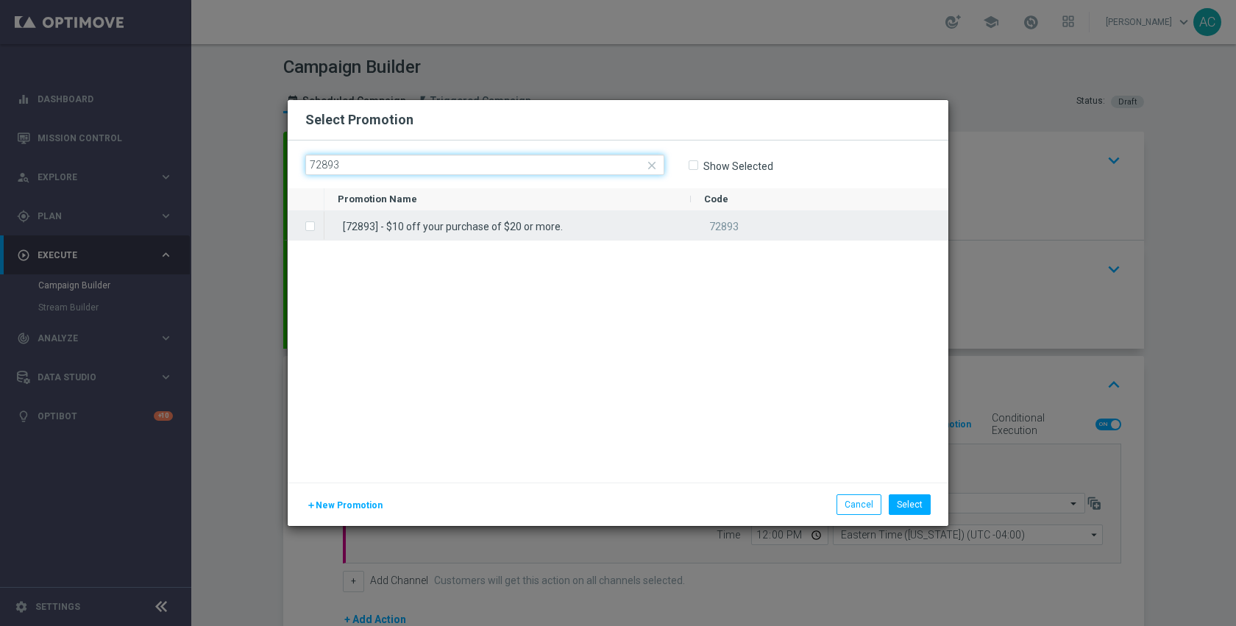
type input "72893"
click at [591, 218] on div "[72893] - $10 off your purchase of $20 or more." at bounding box center [507, 225] width 366 height 29
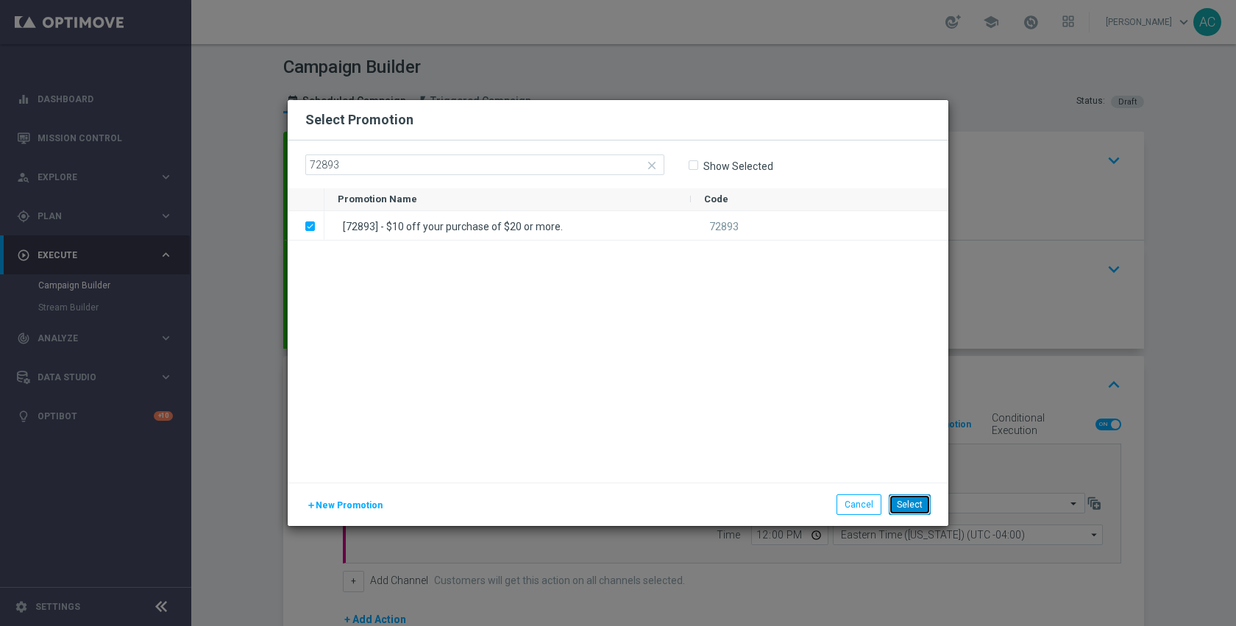
click at [911, 501] on button "Select" at bounding box center [910, 504] width 42 height 21
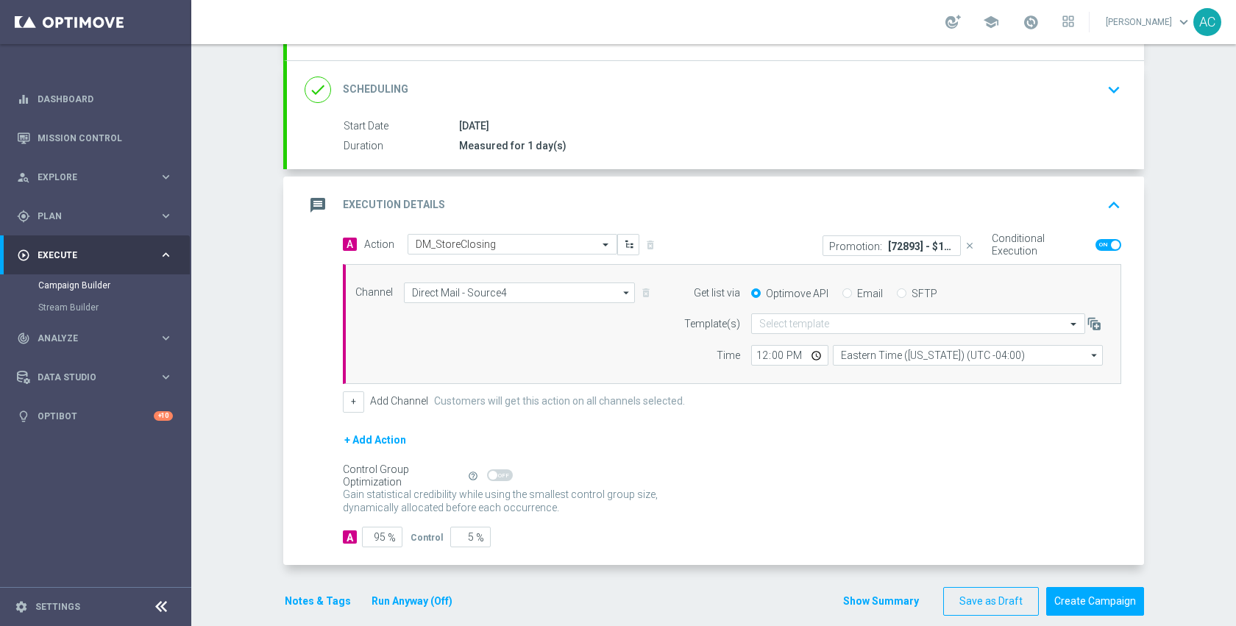
scroll to position [199, 0]
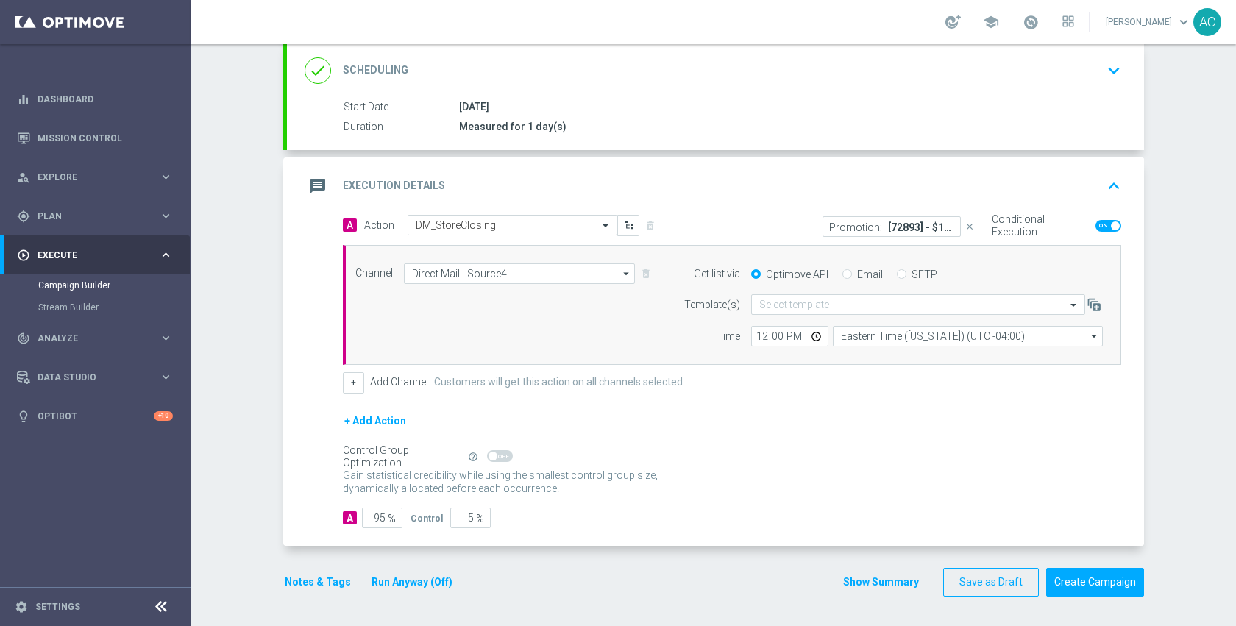
click at [326, 582] on button "Notes & Tags" at bounding box center [317, 582] width 69 height 18
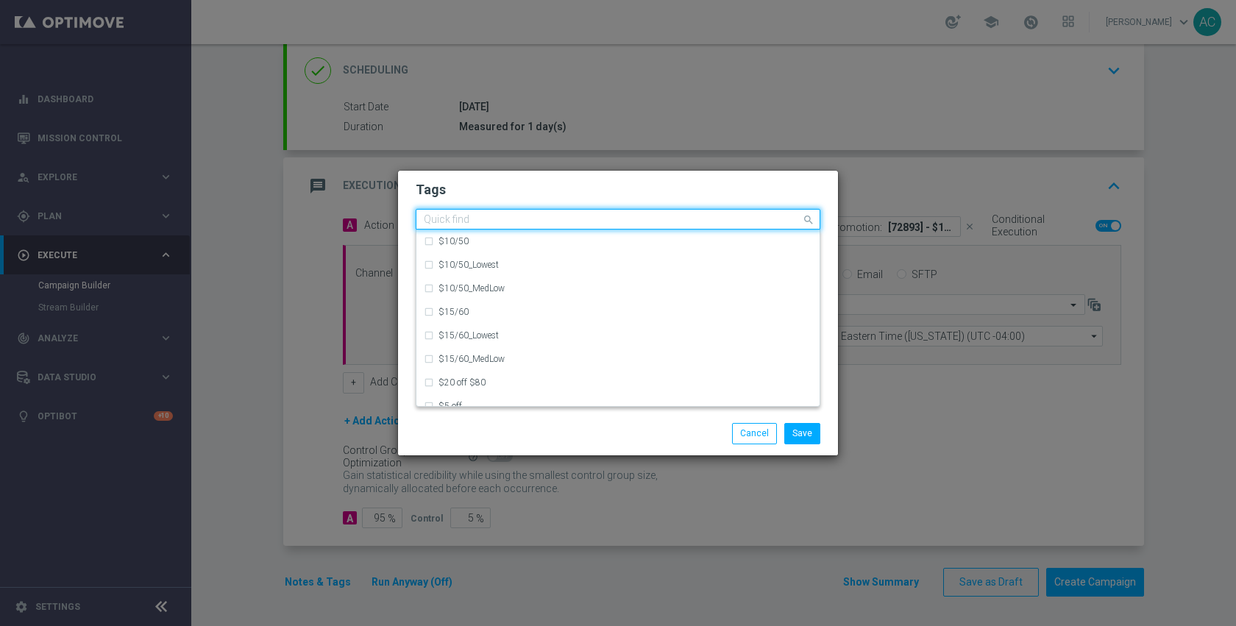
click at [469, 221] on input "text" at bounding box center [612, 220] width 377 height 13
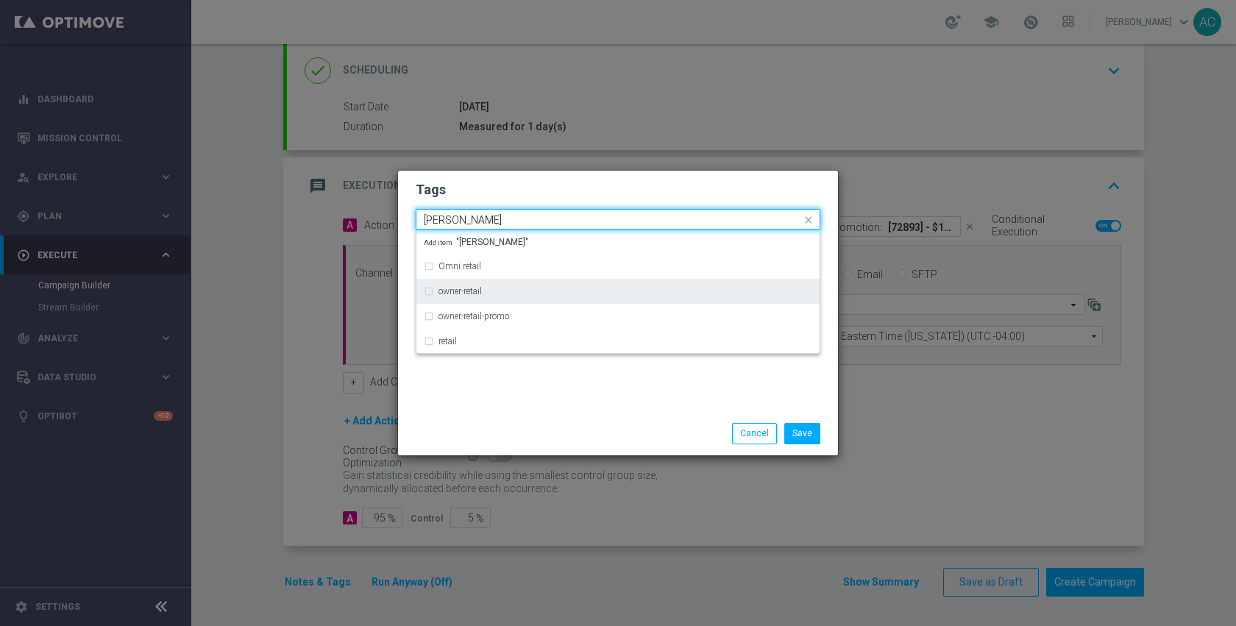
click at [473, 282] on div "owner-retail" at bounding box center [618, 292] width 388 height 24
type input "reta"
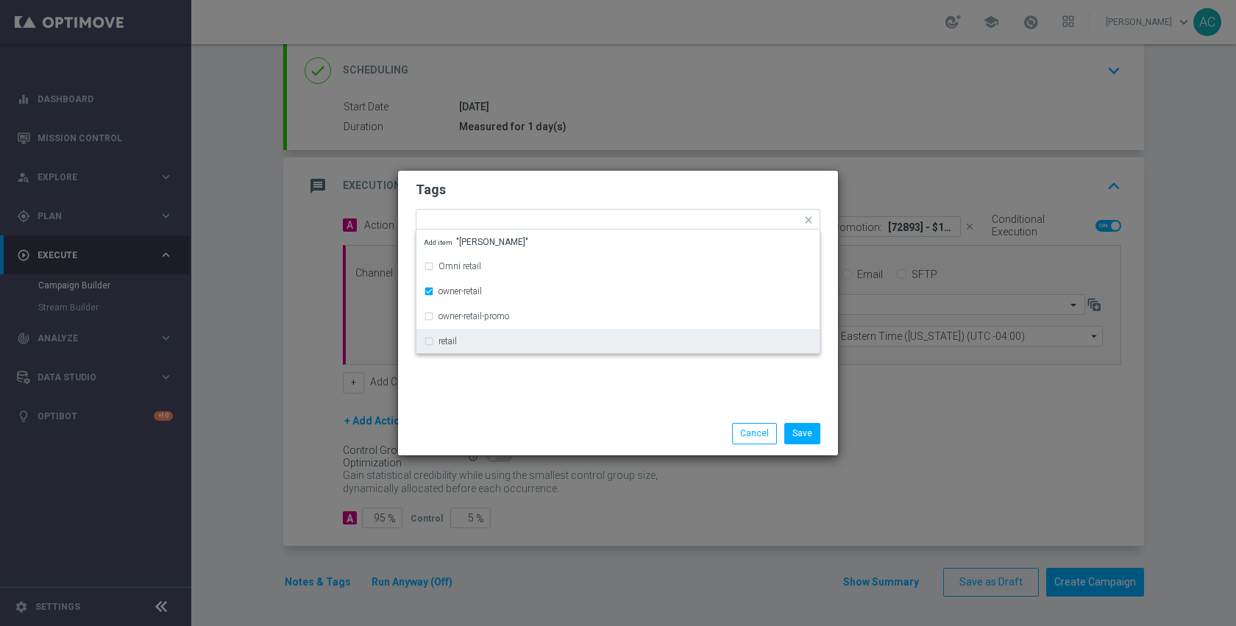
click at [578, 413] on div "Save Cancel" at bounding box center [618, 433] width 440 height 43
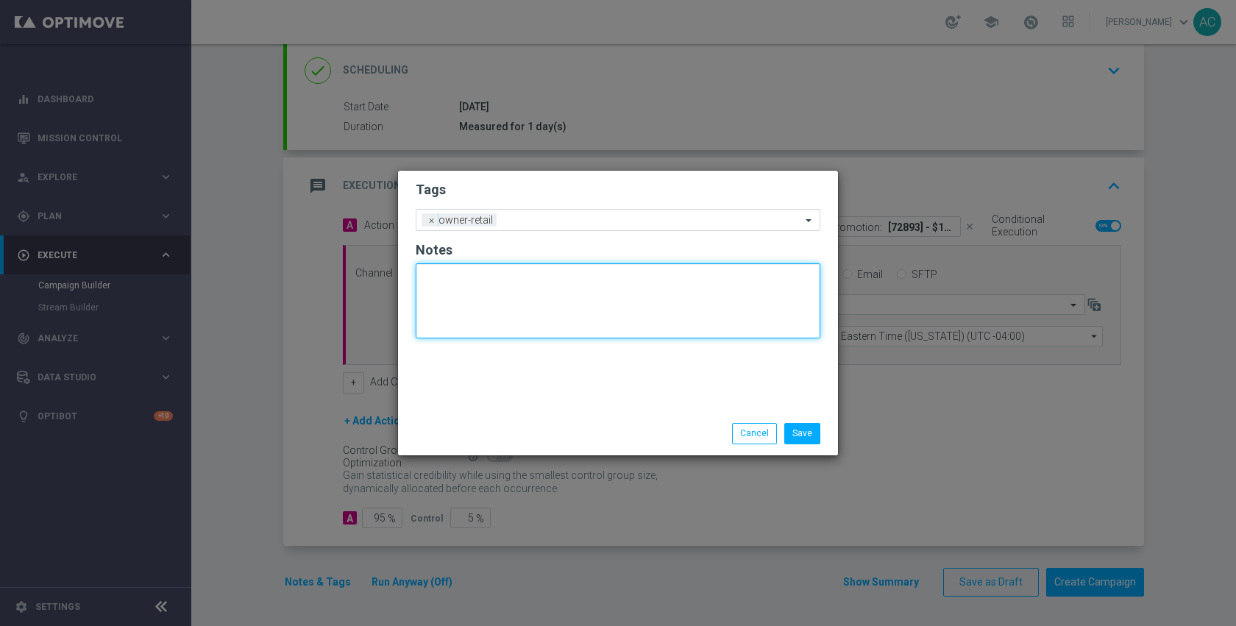
click at [533, 293] on textarea at bounding box center [618, 300] width 405 height 75
paste textarea "8132506"
type textarea "dm_1165_8132506"
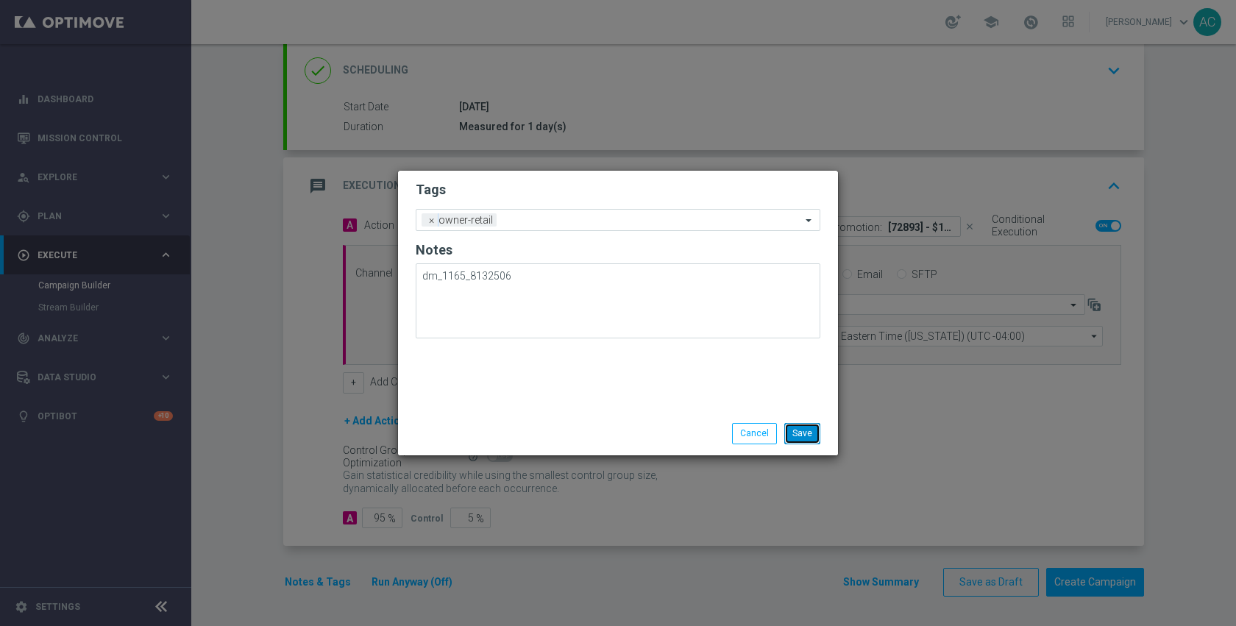
click at [797, 431] on button "Save" at bounding box center [802, 433] width 36 height 21
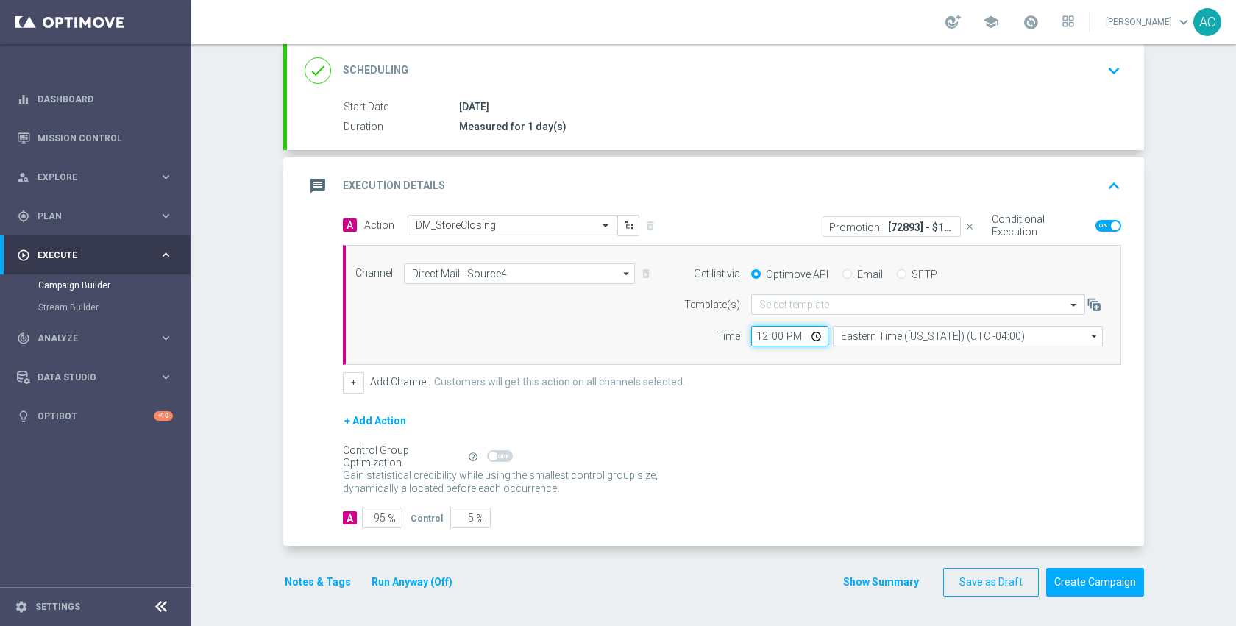
click at [810, 336] on input "12:00" at bounding box center [789, 336] width 77 height 21
type input "14:00"
click at [987, 444] on div "+ Add Action" at bounding box center [732, 430] width 778 height 37
click at [1087, 589] on button "Create Campaign" at bounding box center [1095, 582] width 98 height 29
